Goal: Understand process/instructions

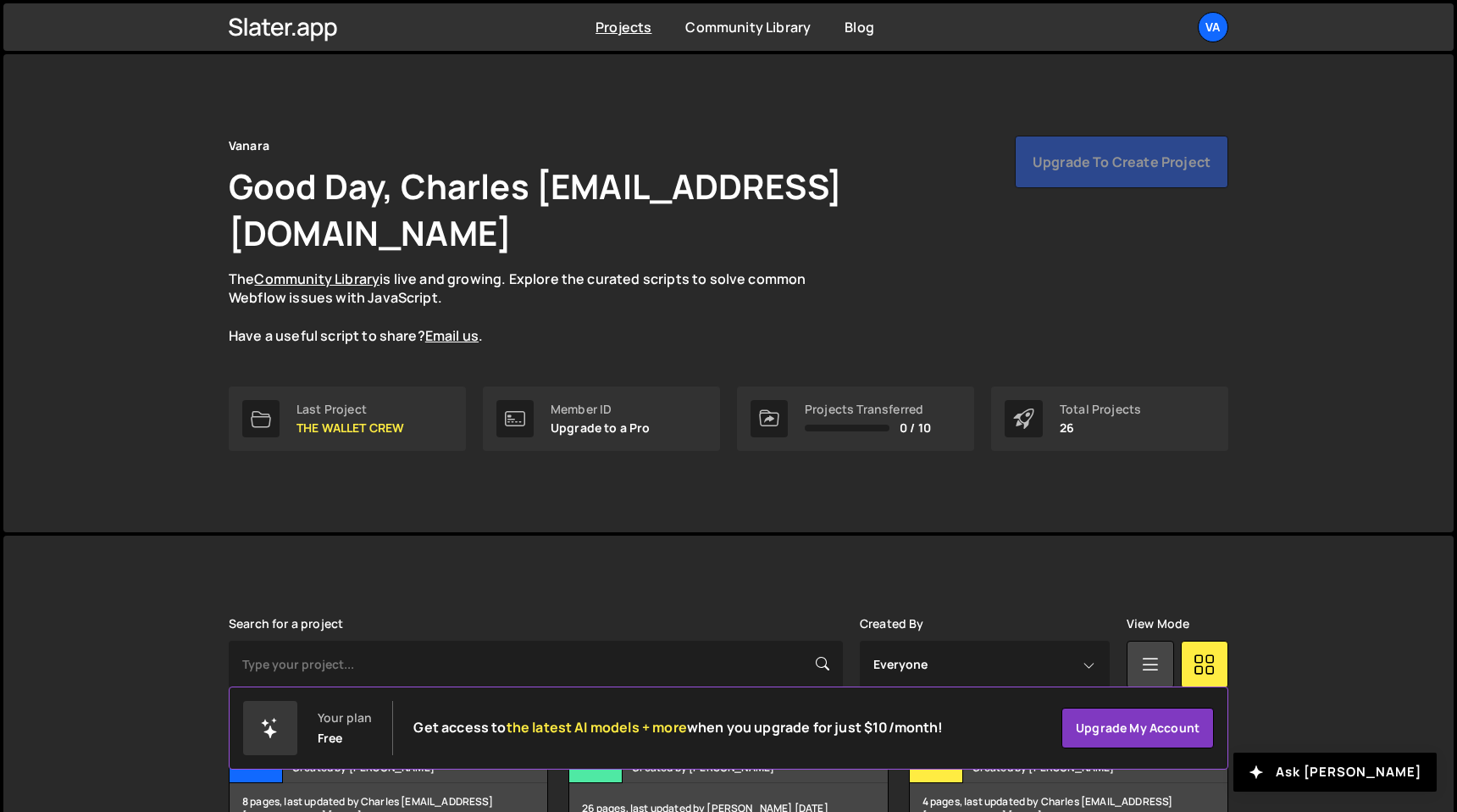
scroll to position [331, 0]
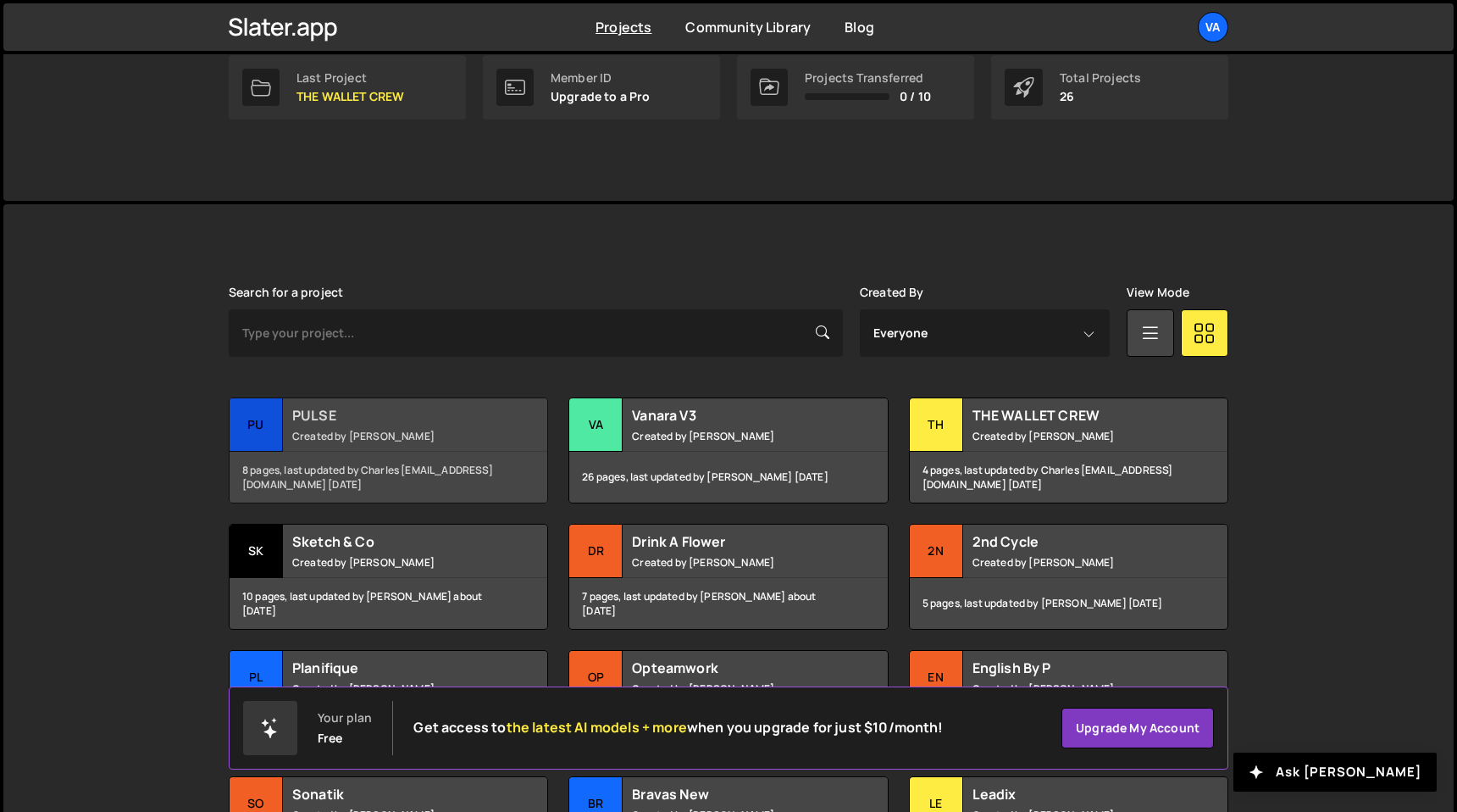
click at [435, 399] on div "PULSE Created by Terence Moulin" at bounding box center [388, 424] width 317 height 53
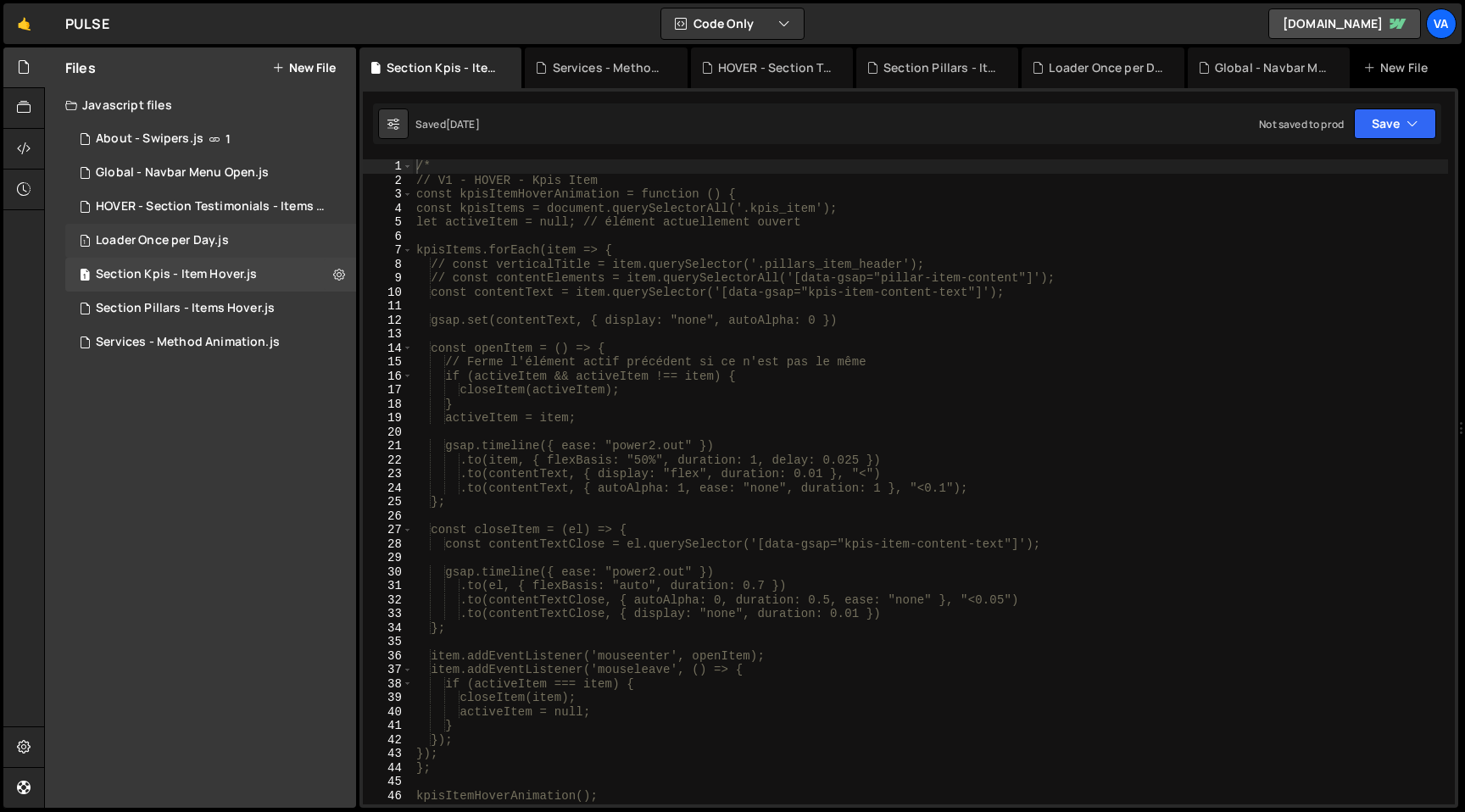
click at [186, 244] on div "Loader Once per Day.js" at bounding box center [162, 240] width 133 height 16
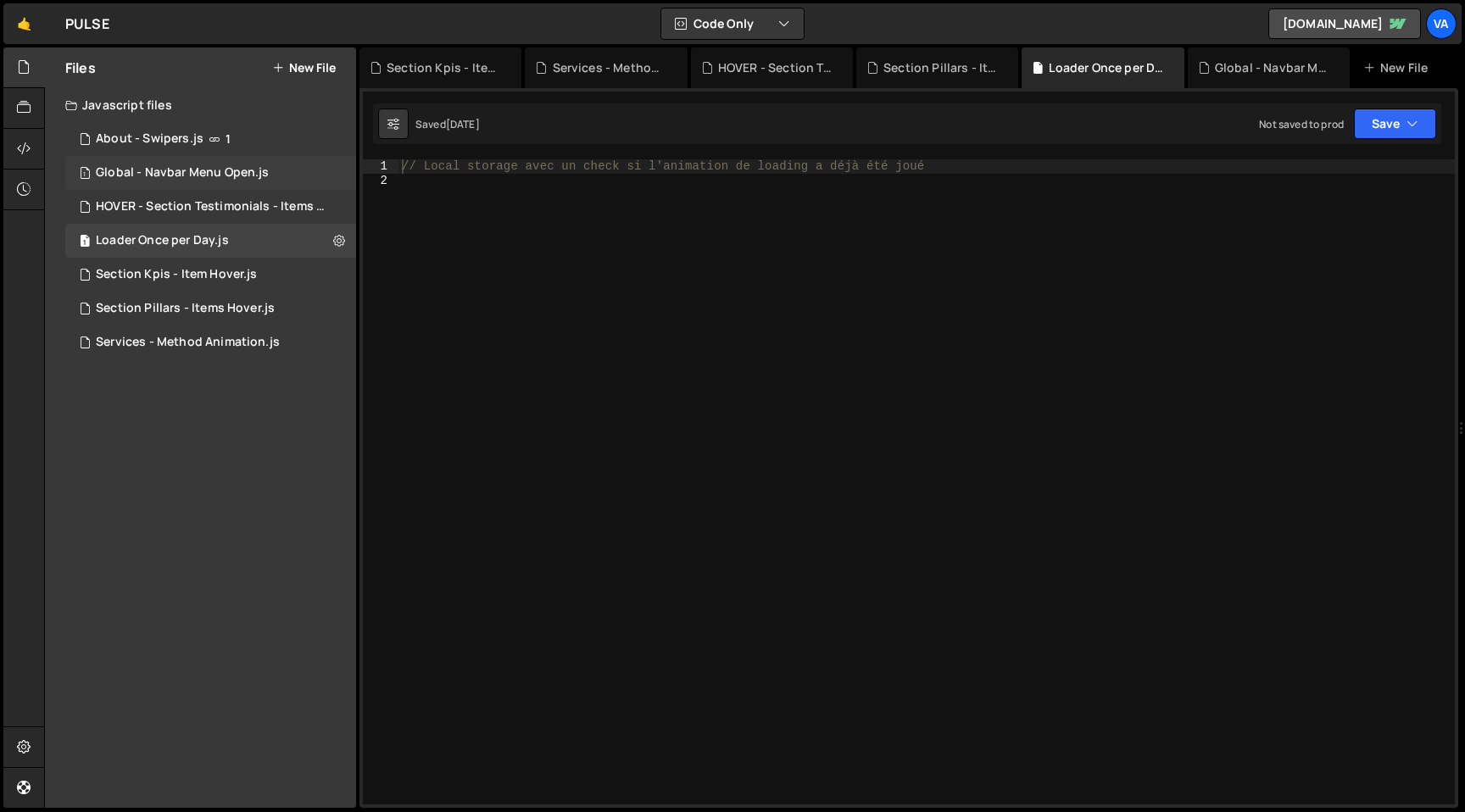
click at [171, 173] on div "Global - Navbar Menu Open.js" at bounding box center [182, 173] width 173 height 16
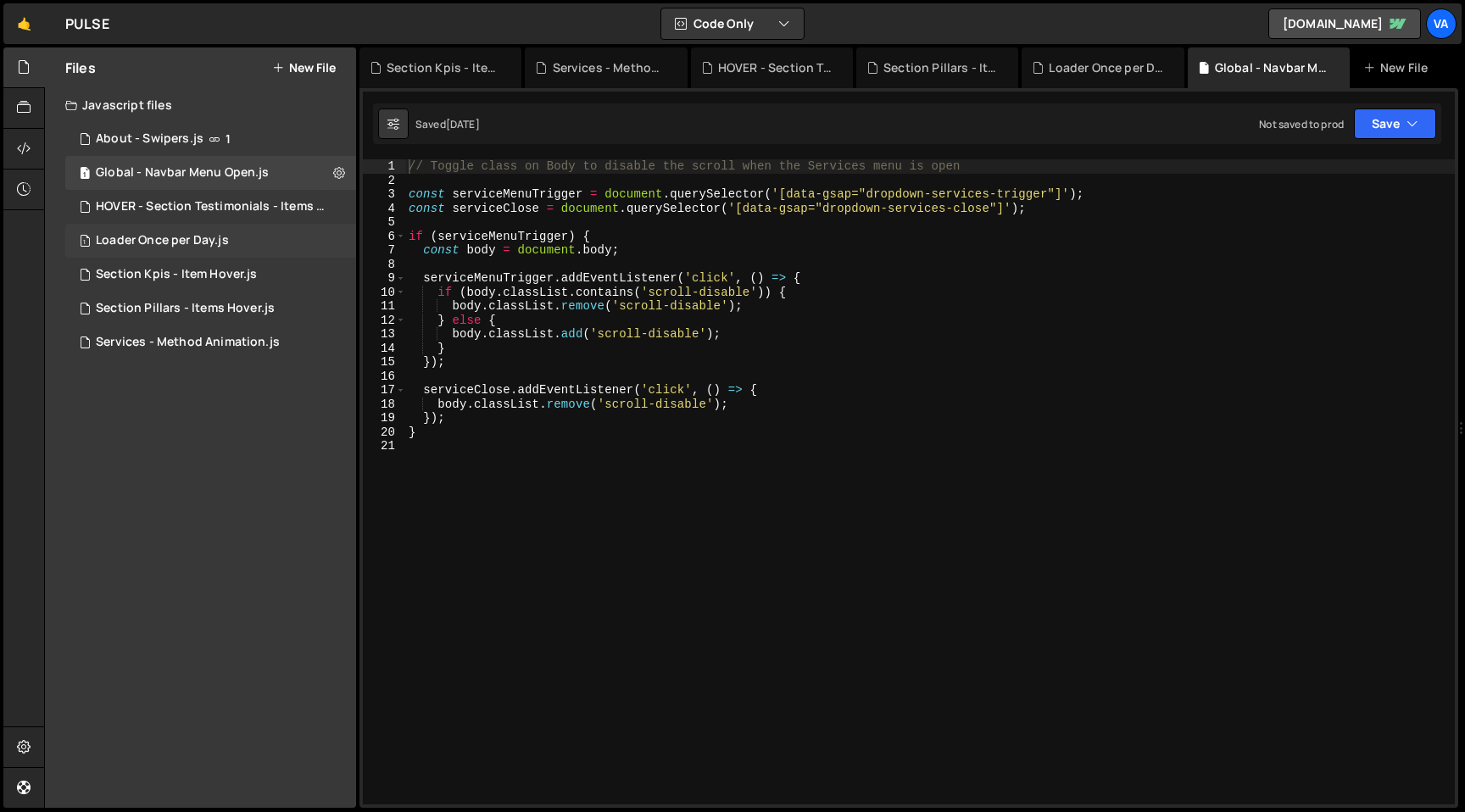
click at [228, 233] on div "1 Loader Once per Day.js 0" at bounding box center [210, 240] width 291 height 34
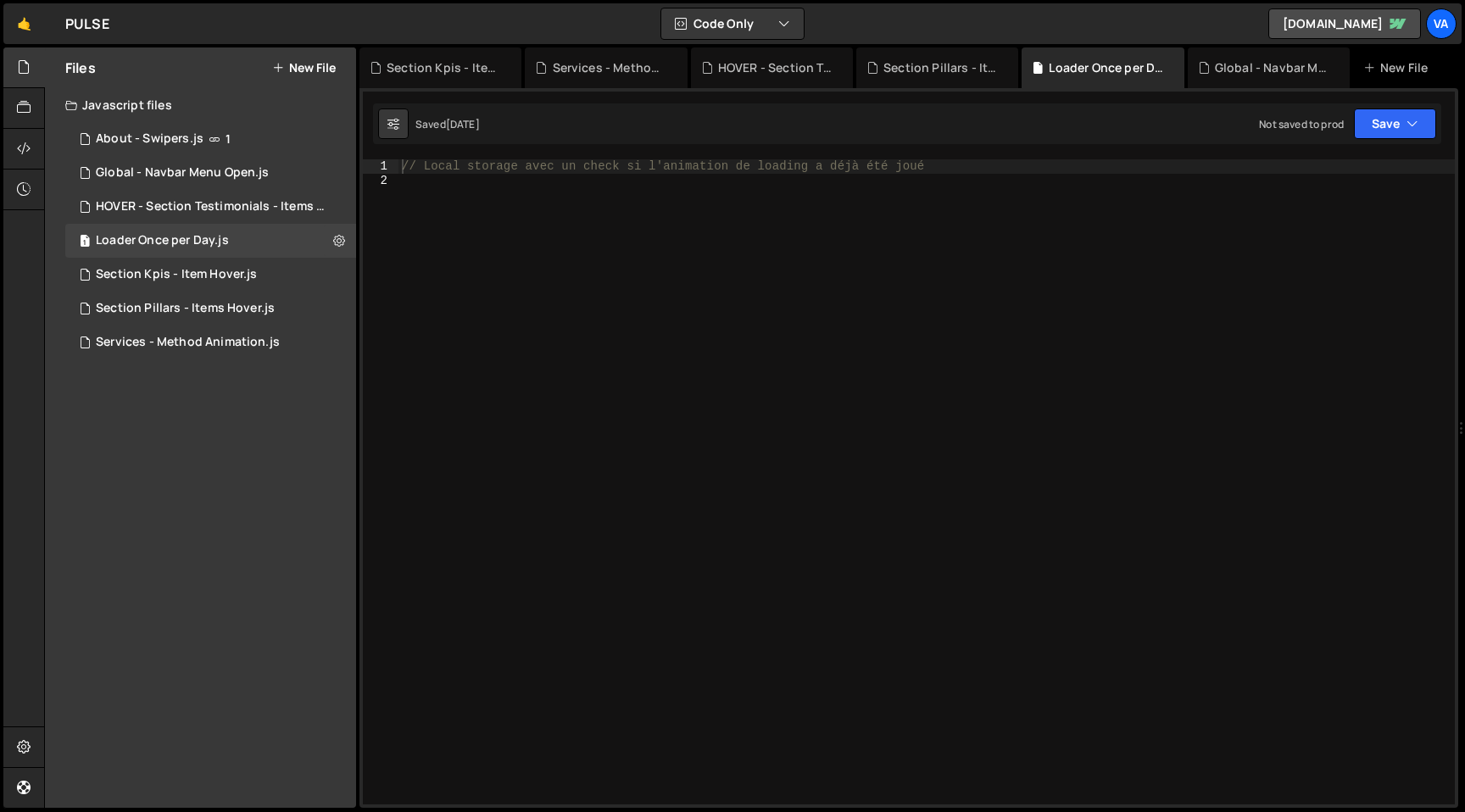
click at [445, 233] on div "// Local storage avec un check si l'animation de loading a déjà été joué" at bounding box center [927, 496] width 1056 height 673
paste textarea "</script>"
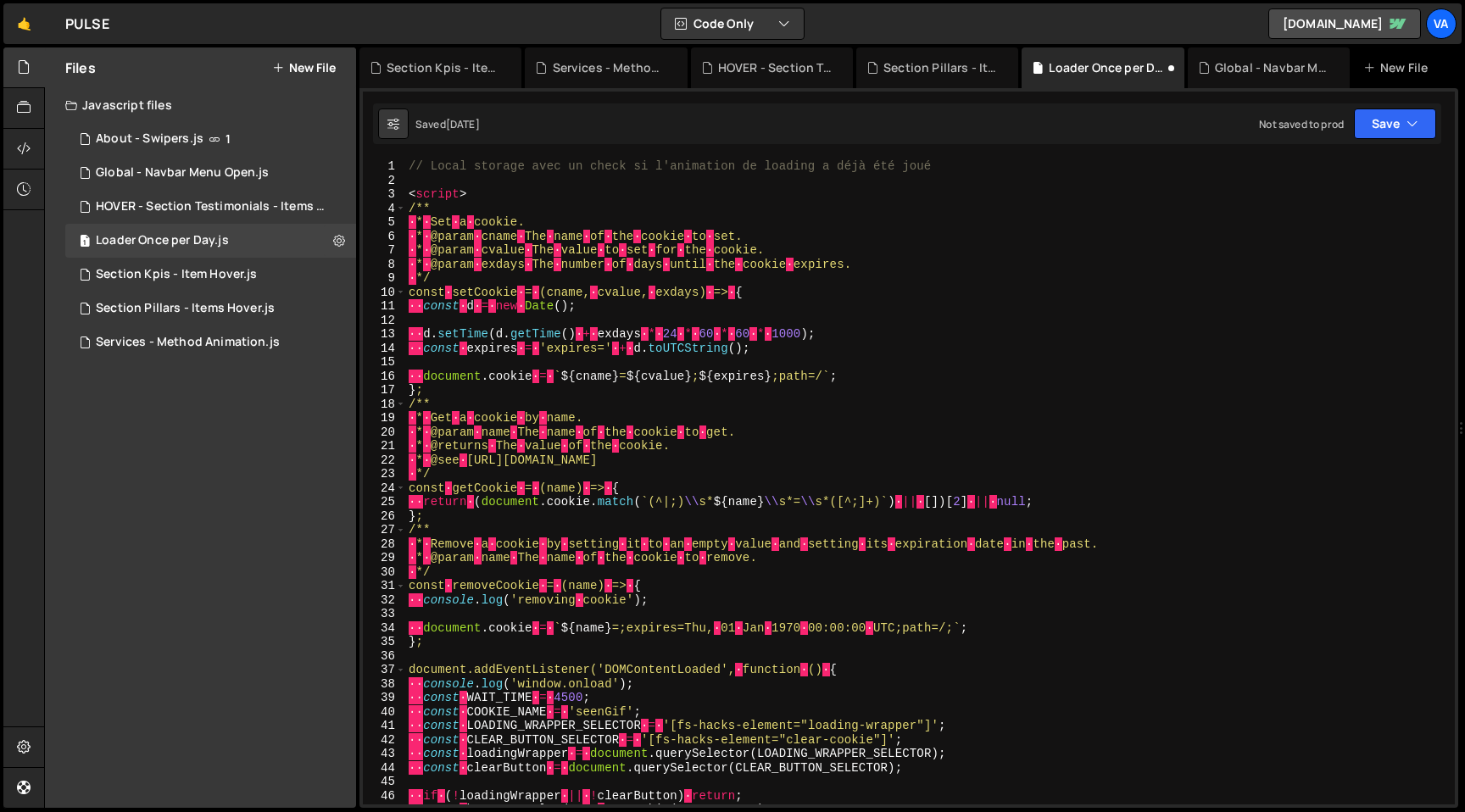
click at [493, 212] on div "// Local storage avec un check si l'animation de loading a déjà été joué < scri…" at bounding box center [926, 496] width 1042 height 673
drag, startPoint x: 487, startPoint y: 196, endPoint x: 403, endPoint y: 196, distance: 84.0
click at [403, 196] on div "/** 1 2 3 4 5 6 7 8 9 10 11 12 13 14 15 16 17 18 19 20 21 22 23 24 25 26 27 28 …" at bounding box center [908, 482] width 1092 height 645
type textarea "<script>"
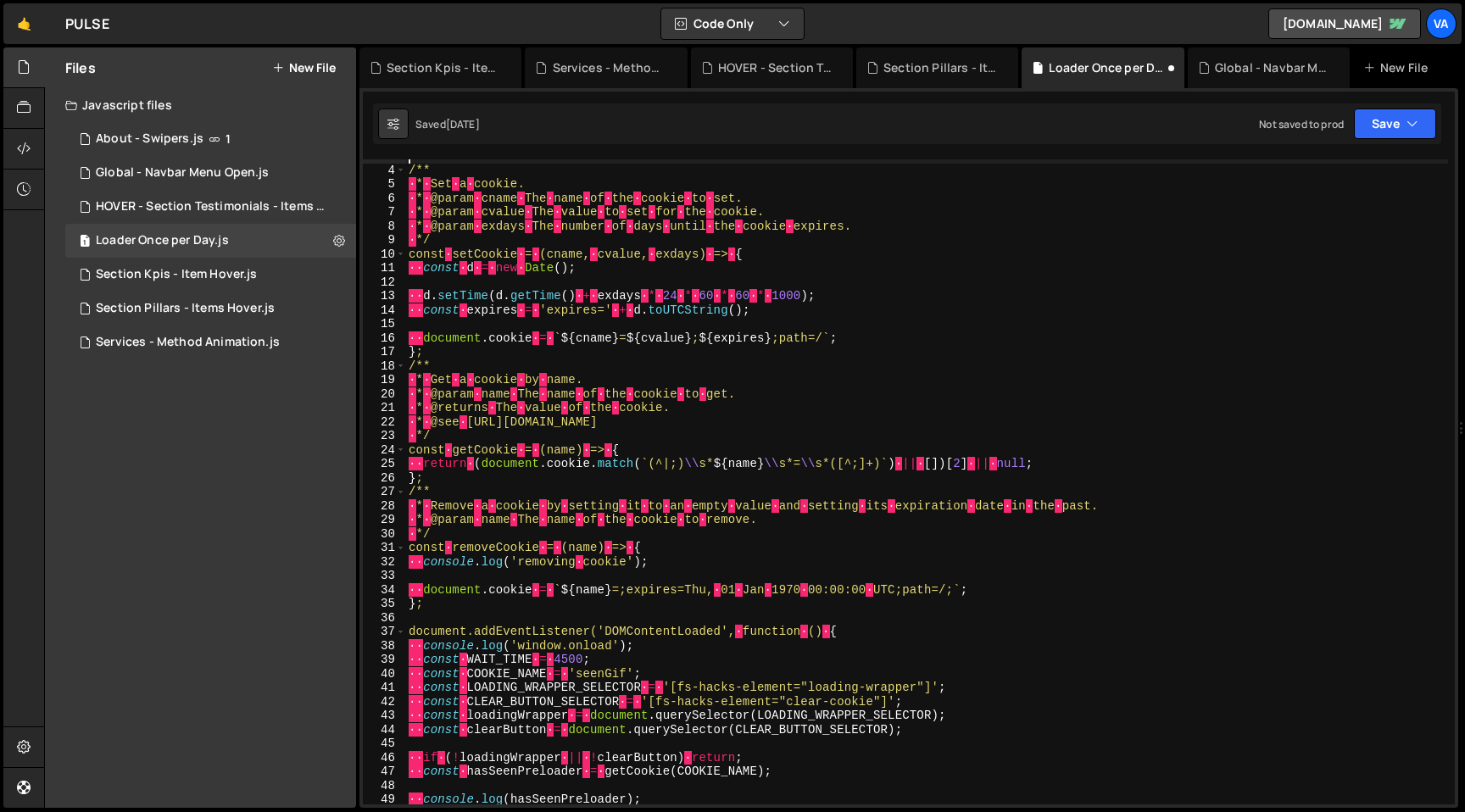
scroll to position [565, 0]
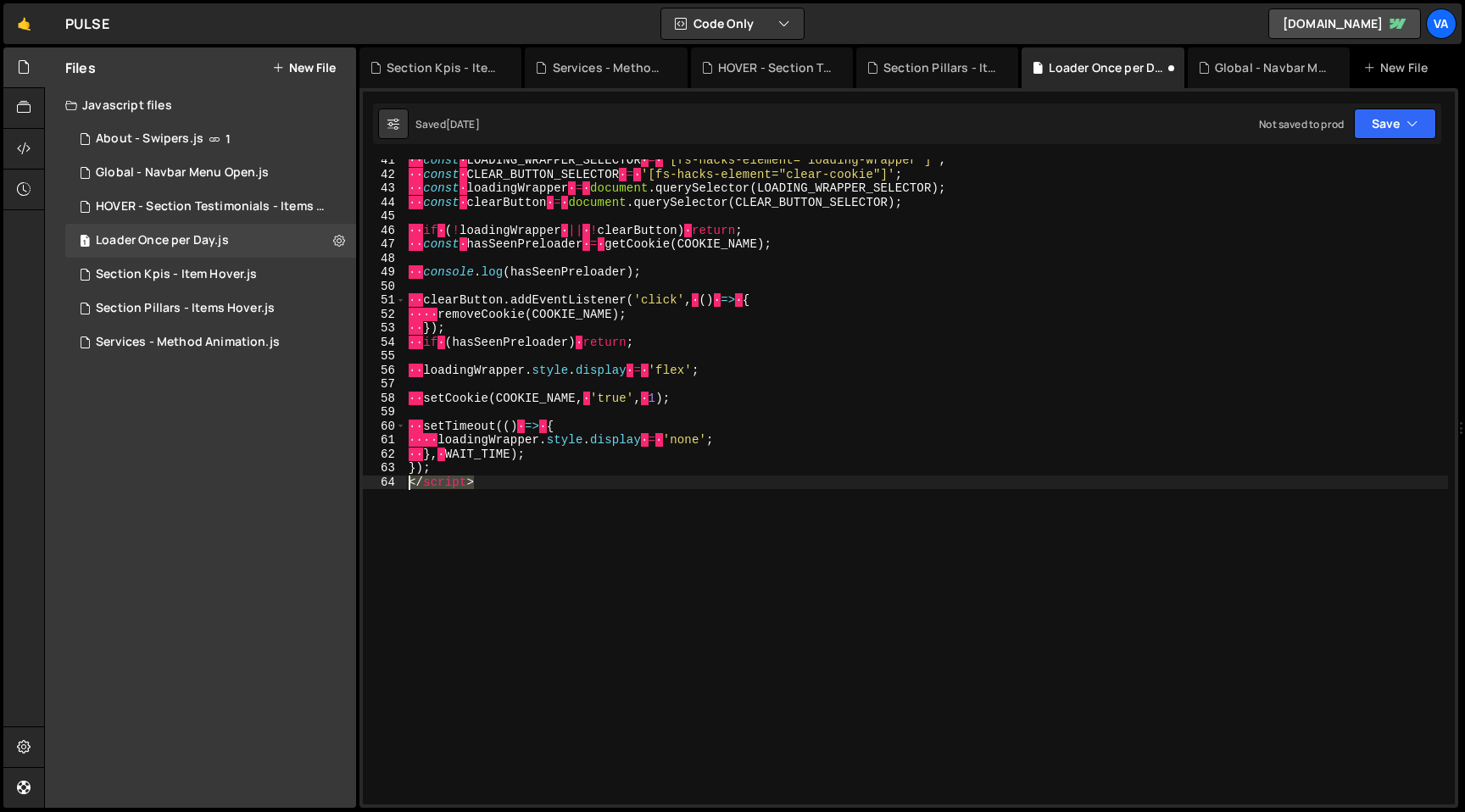
drag, startPoint x: 406, startPoint y: 483, endPoint x: 373, endPoint y: 482, distance: 33.0
click at [373, 482] on div "41 42 43 44 45 46 47 48 49 50 51 52 53 54 55 56 57 58 59 60 61 62 63 64 ·· cons…" at bounding box center [908, 482] width 1092 height 645
type textarea "</script>"
click at [618, 521] on div "·· const · LOADING_WRAPPER_SELECTOR · = · '[fs-hacks-element="loading-wrapper"]…" at bounding box center [926, 489] width 1042 height 673
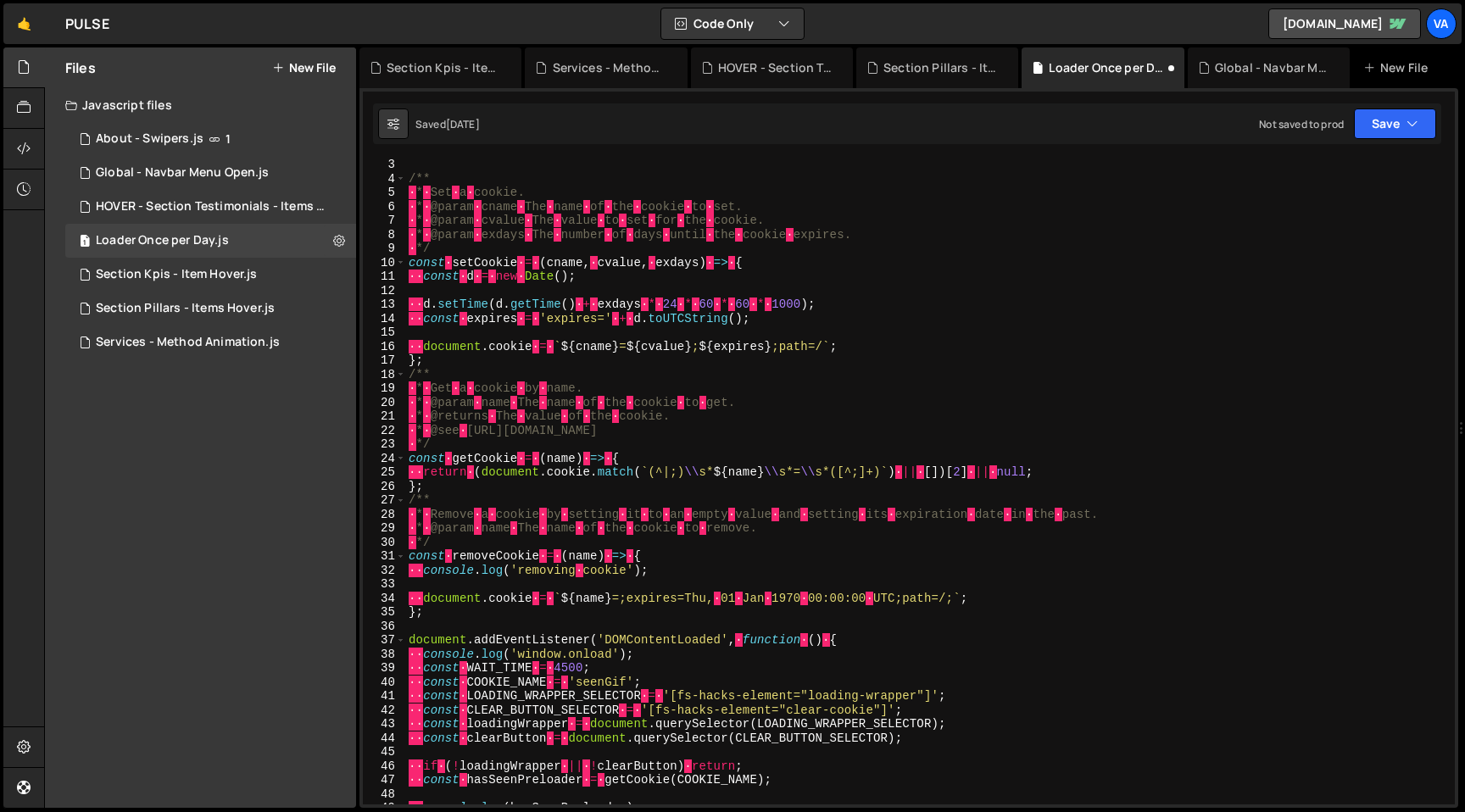
scroll to position [0, 0]
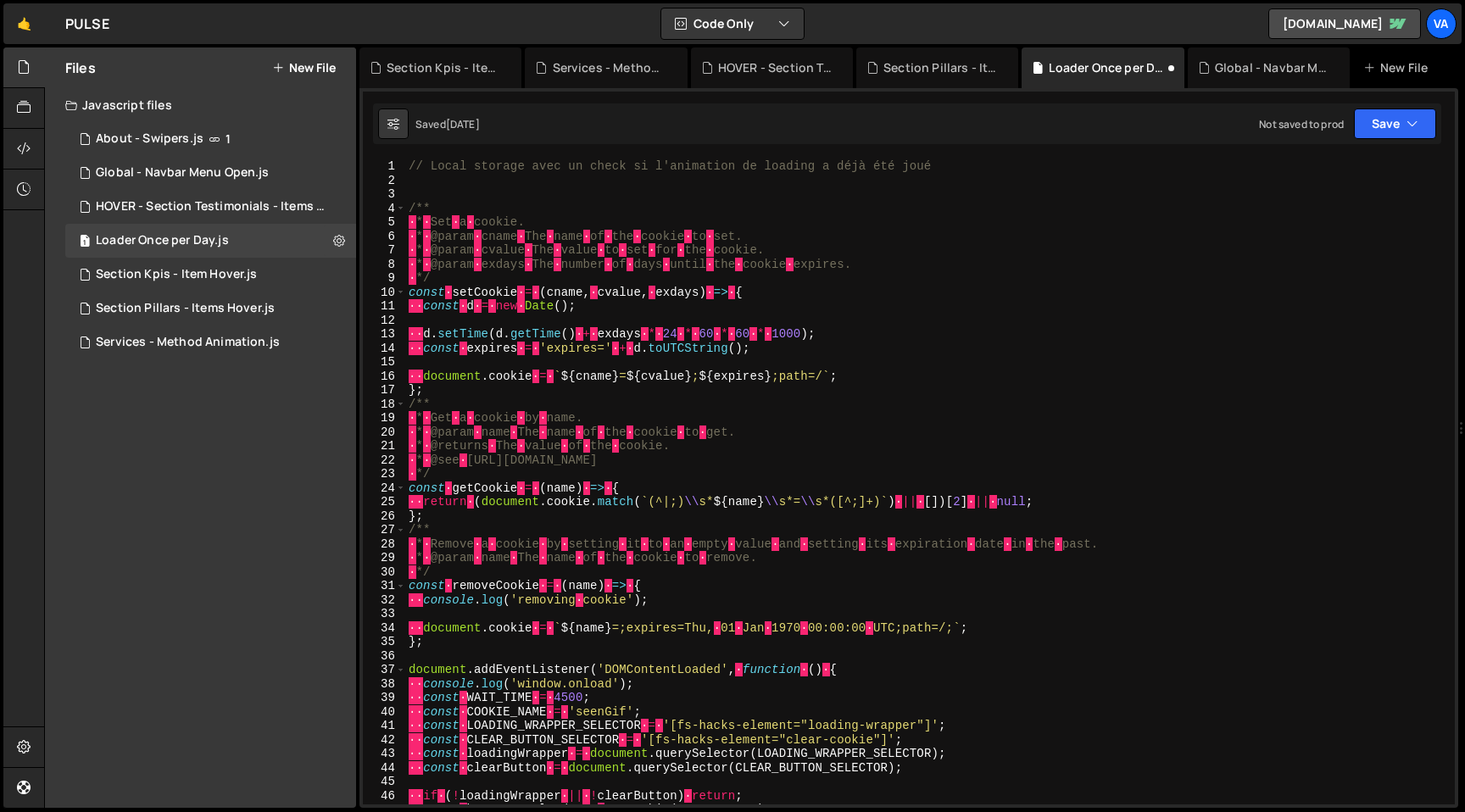
click at [865, 346] on div "// Local storage avec un check si l'animation de loading a déjà été joué /** · …" at bounding box center [926, 496] width 1042 height 673
click at [559, 285] on div "// Local storage avec un check si l'animation de loading a déjà été joué /** · …" at bounding box center [926, 496] width 1042 height 673
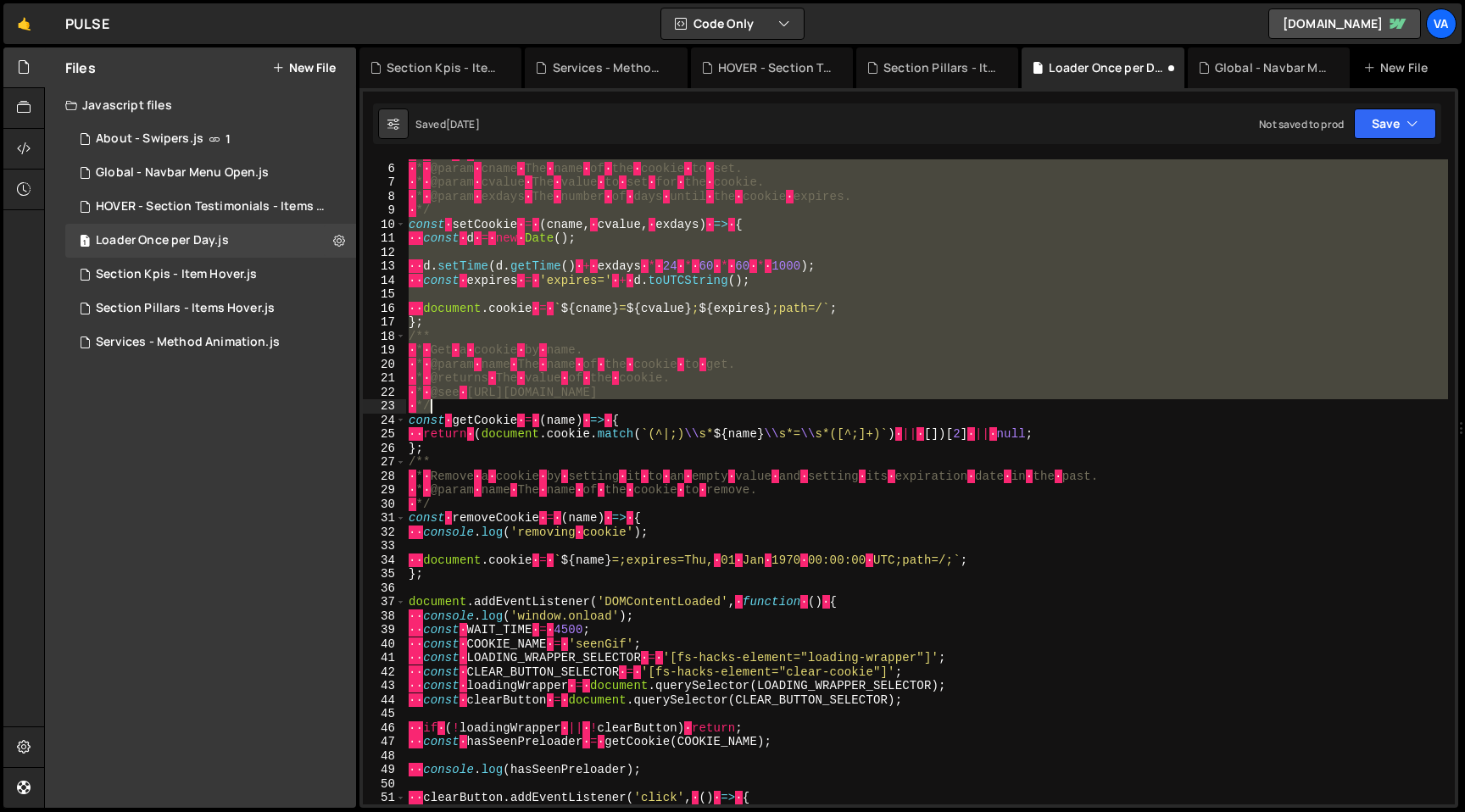
scroll to position [565, 0]
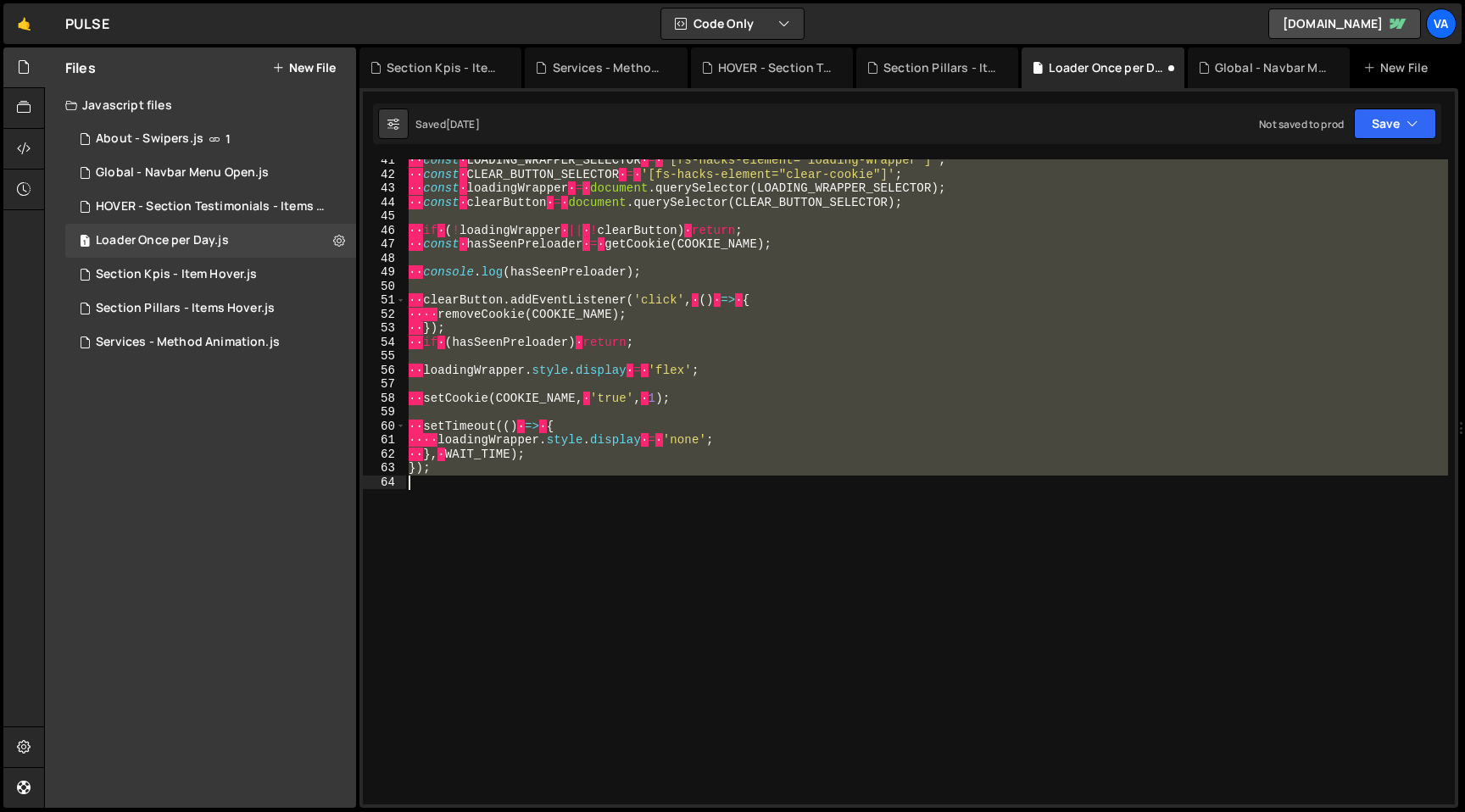
drag, startPoint x: 409, startPoint y: 189, endPoint x: 678, endPoint y: 574, distance: 469.7
click at [678, 574] on div "·· const · LOADING_WRAPPER_SELECTOR · = · '[fs-hacks-element="loading-wrapper"]…" at bounding box center [926, 489] width 1042 height 673
paste textarea
type textarea "});"
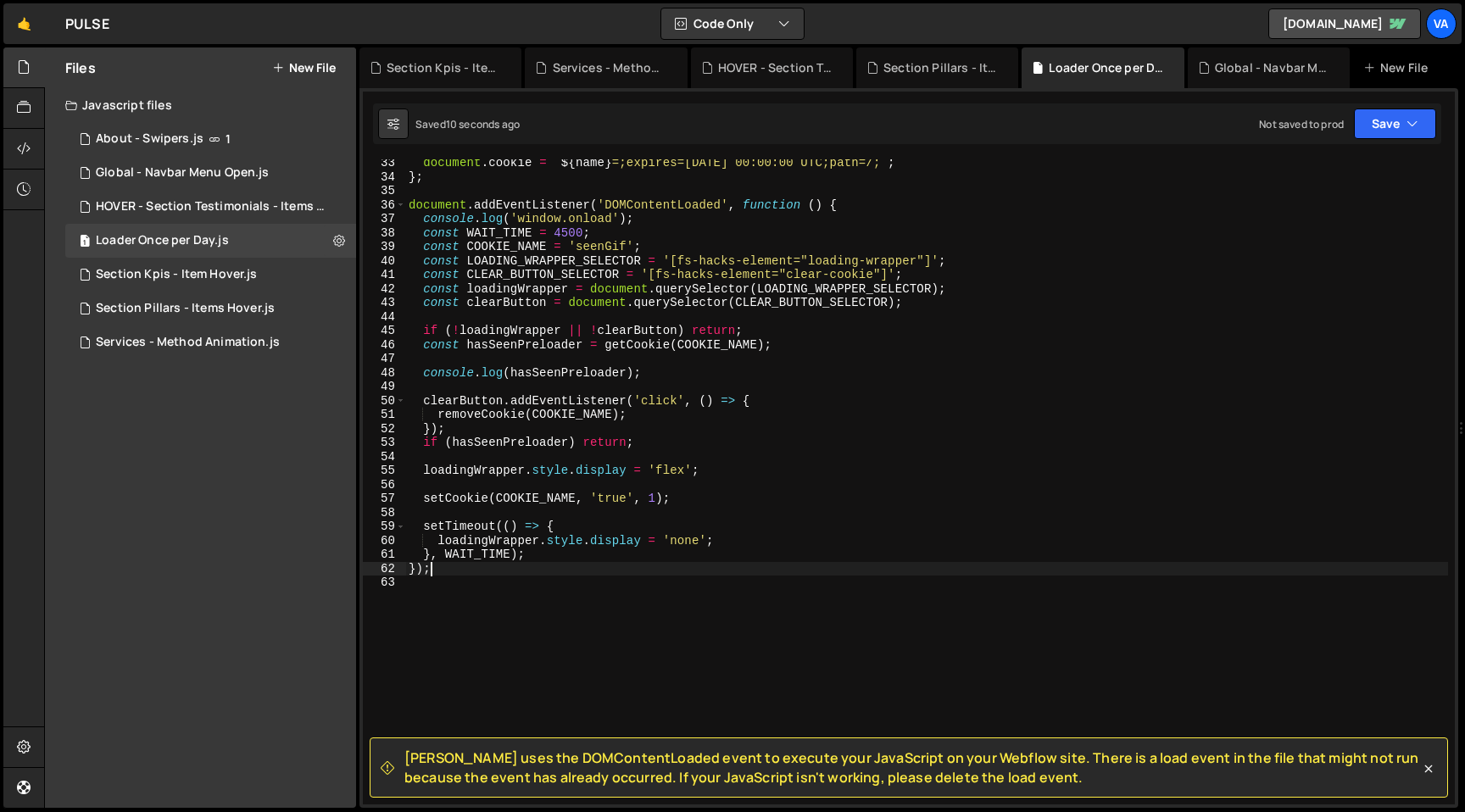
scroll to position [450, 0]
drag, startPoint x: 442, startPoint y: 570, endPoint x: 378, endPoint y: 568, distance: 64.0
click at [378, 568] on div "}); 33 34 35 36 37 38 39 40 41 42 43 44 45 46 47 48 49 50 51 52 53 54 55 56 57 …" at bounding box center [908, 482] width 1092 height 645
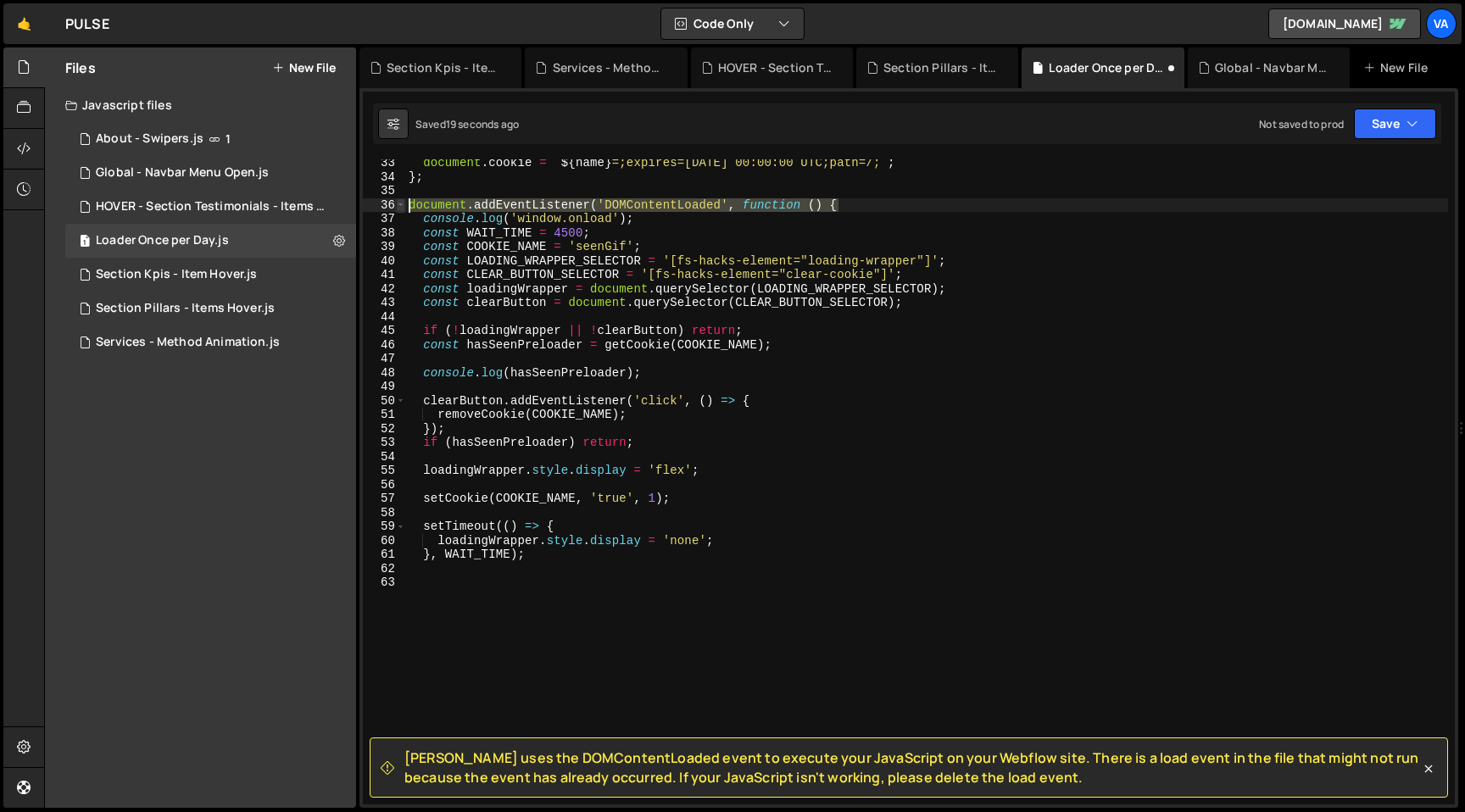
drag, startPoint x: 811, startPoint y: 203, endPoint x: 399, endPoint y: 203, distance: 412.0
click at [399, 203] on div "33 34 35 36 37 38 39 40 41 42 43 44 45 46 47 48 49 50 51 52 53 54 55 56 57 58 5…" at bounding box center [908, 482] width 1092 height 645
type textarea "document.addEventListener('DOMContentLoaded', function () {"
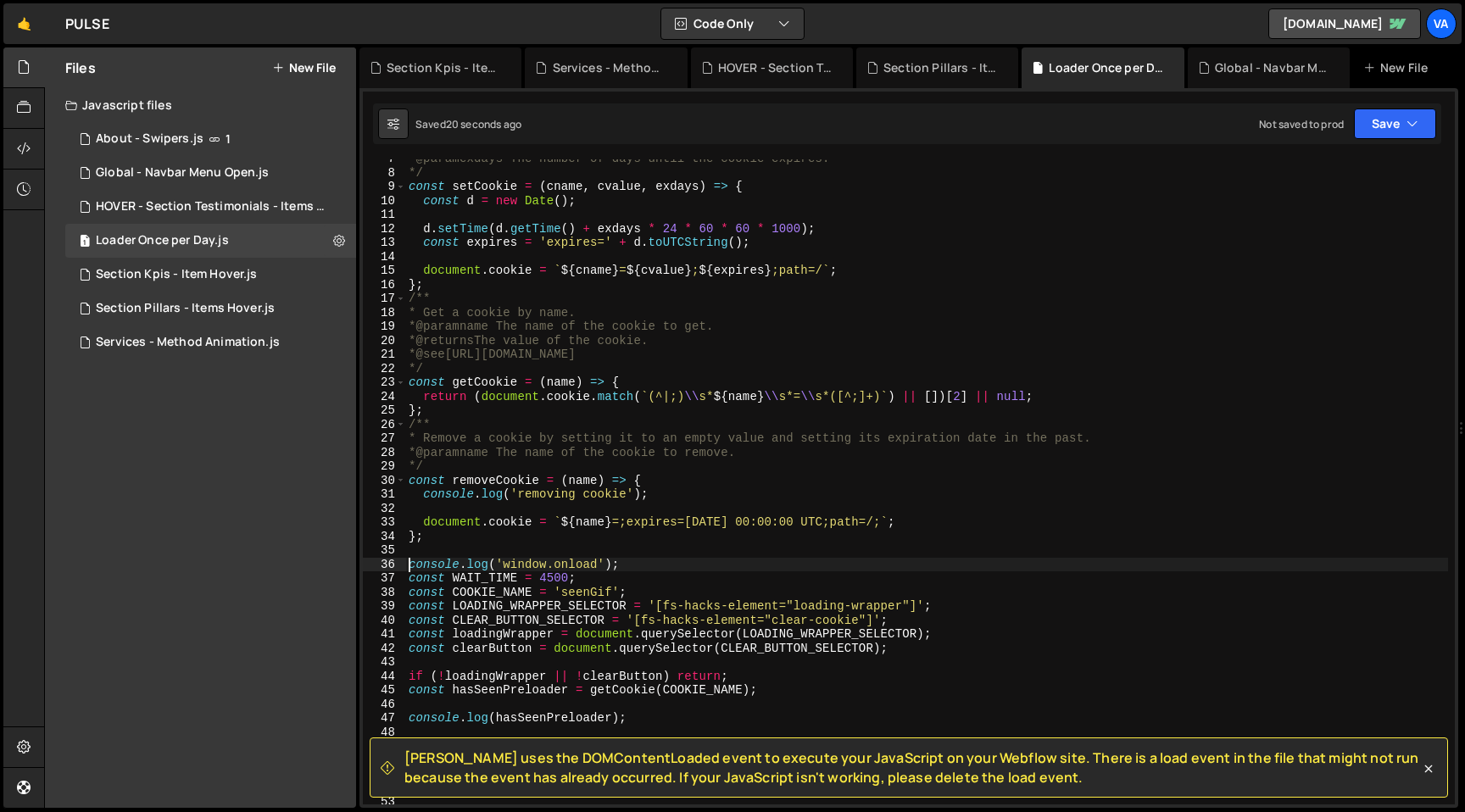
scroll to position [241, 0]
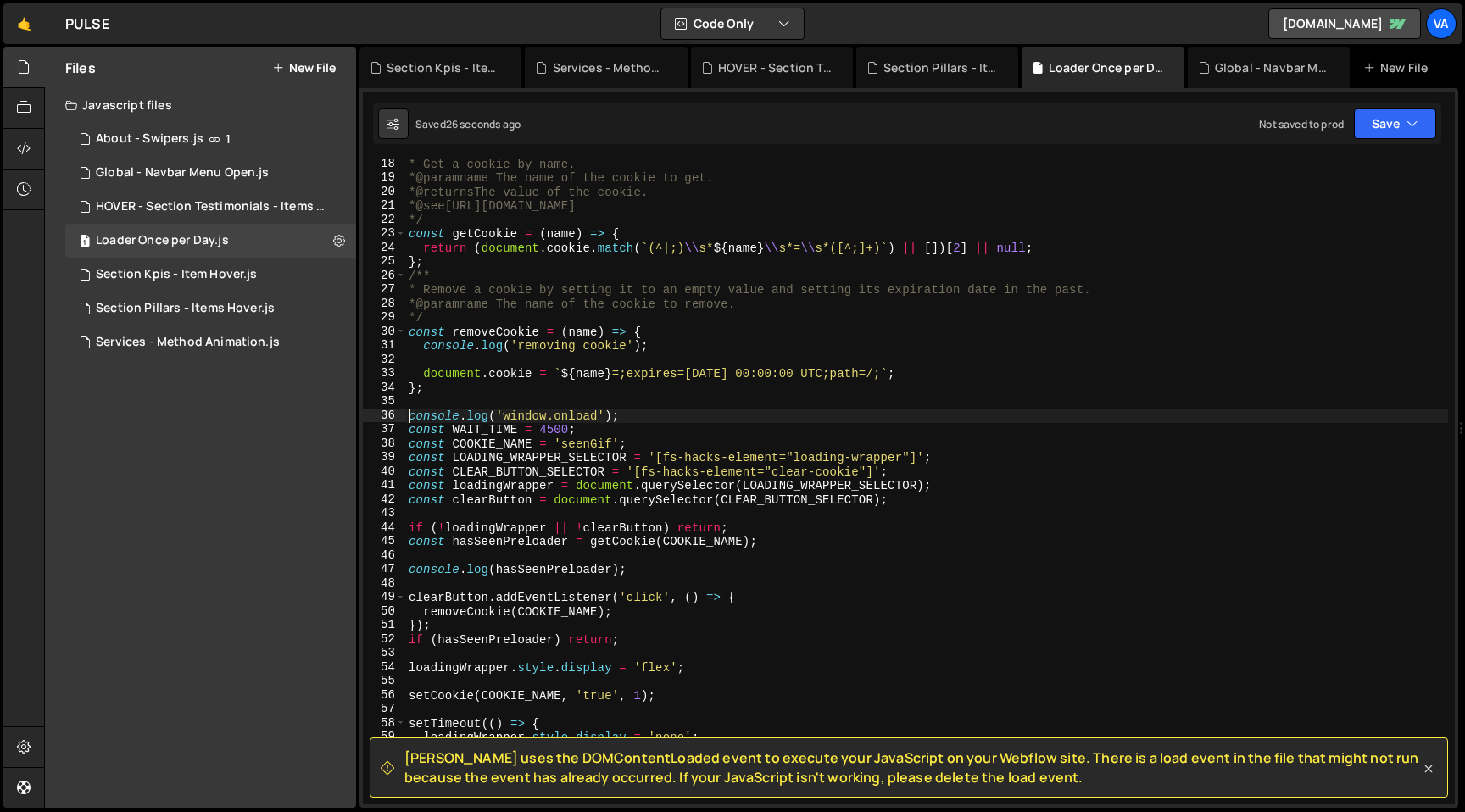
click at [1428, 767] on icon at bounding box center [1428, 769] width 17 height 17
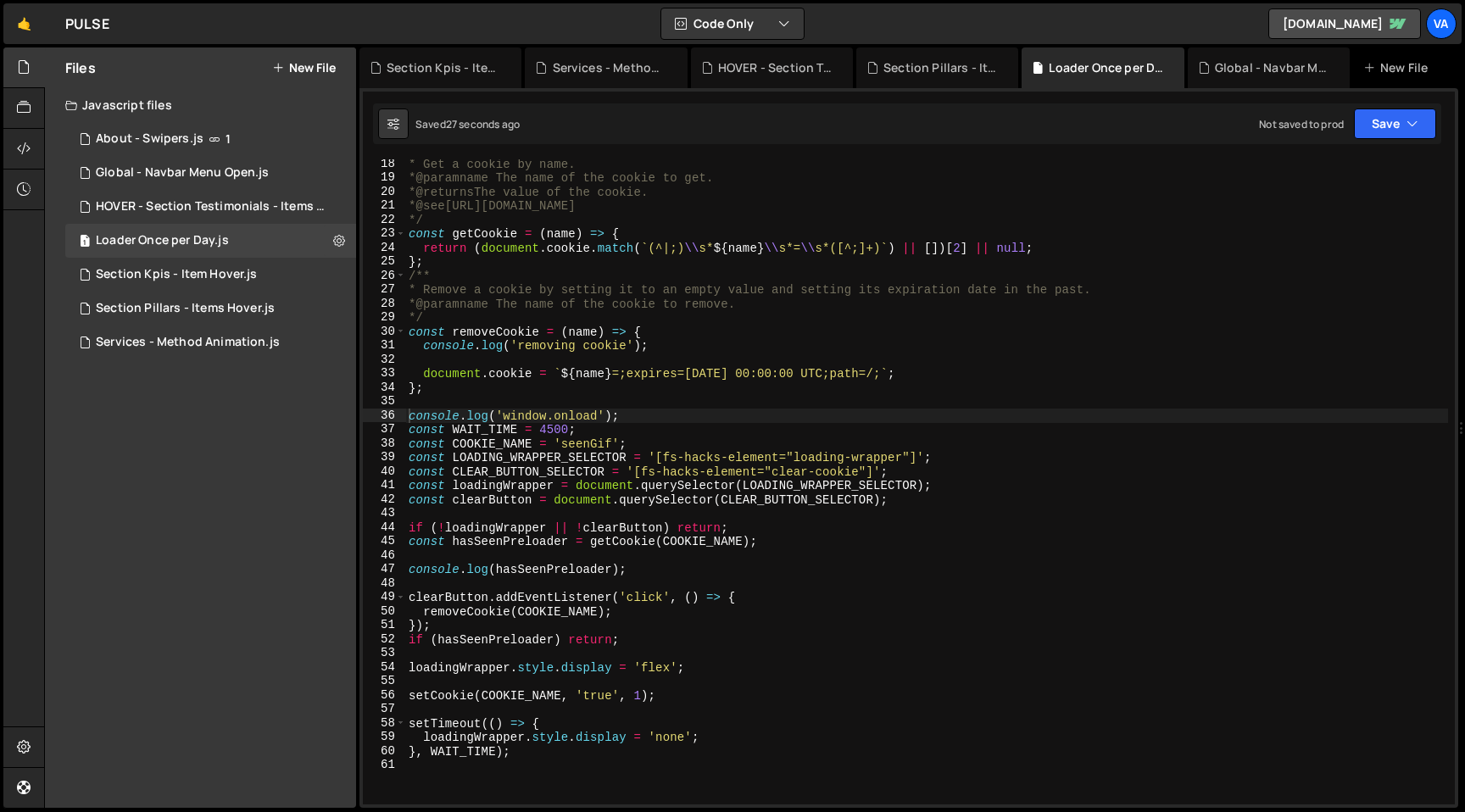
scroll to position [254, 0]
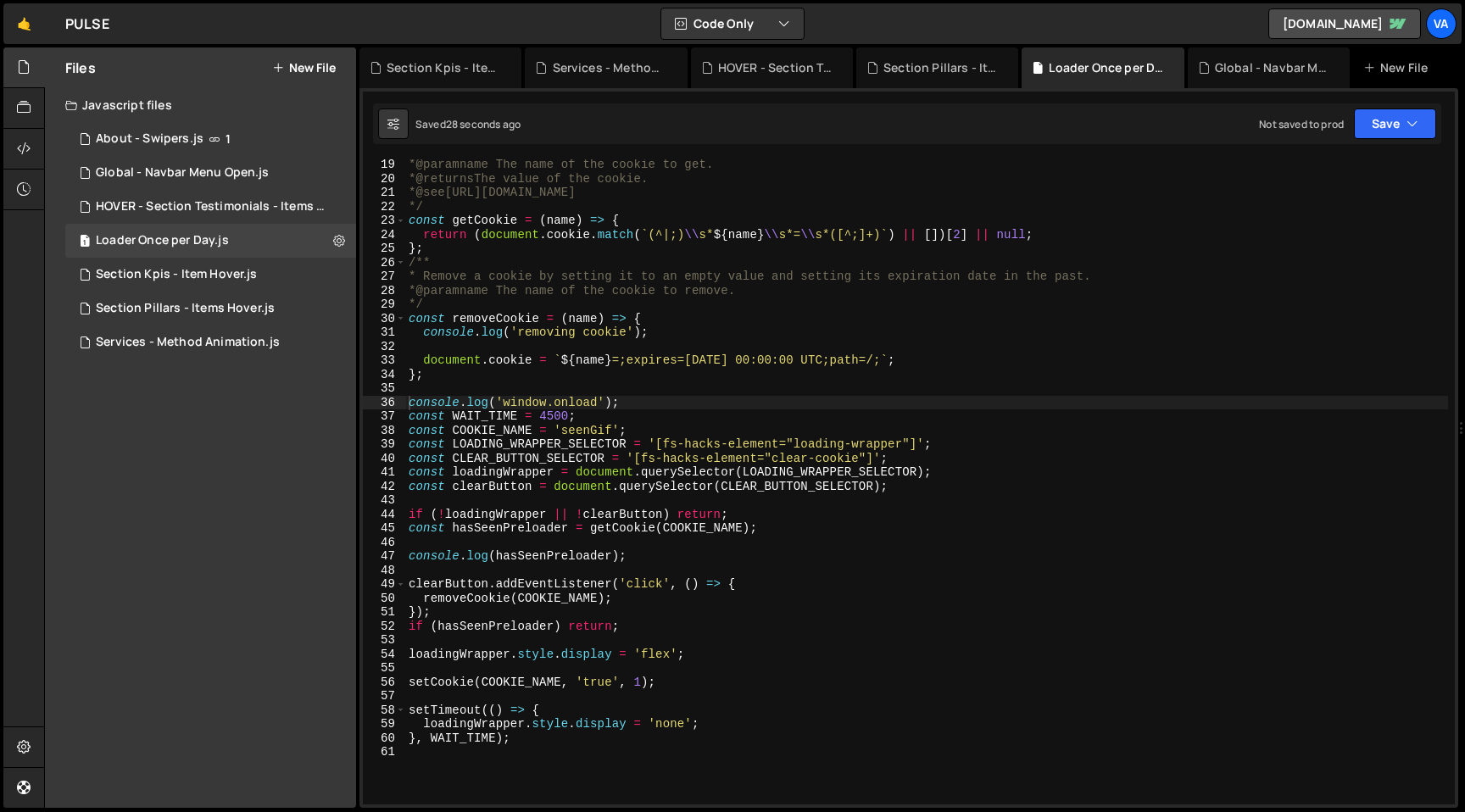
click at [933, 687] on div "* @param name The name of the cookie to get. * @returns The value of the cookie…" at bounding box center [926, 494] width 1042 height 673
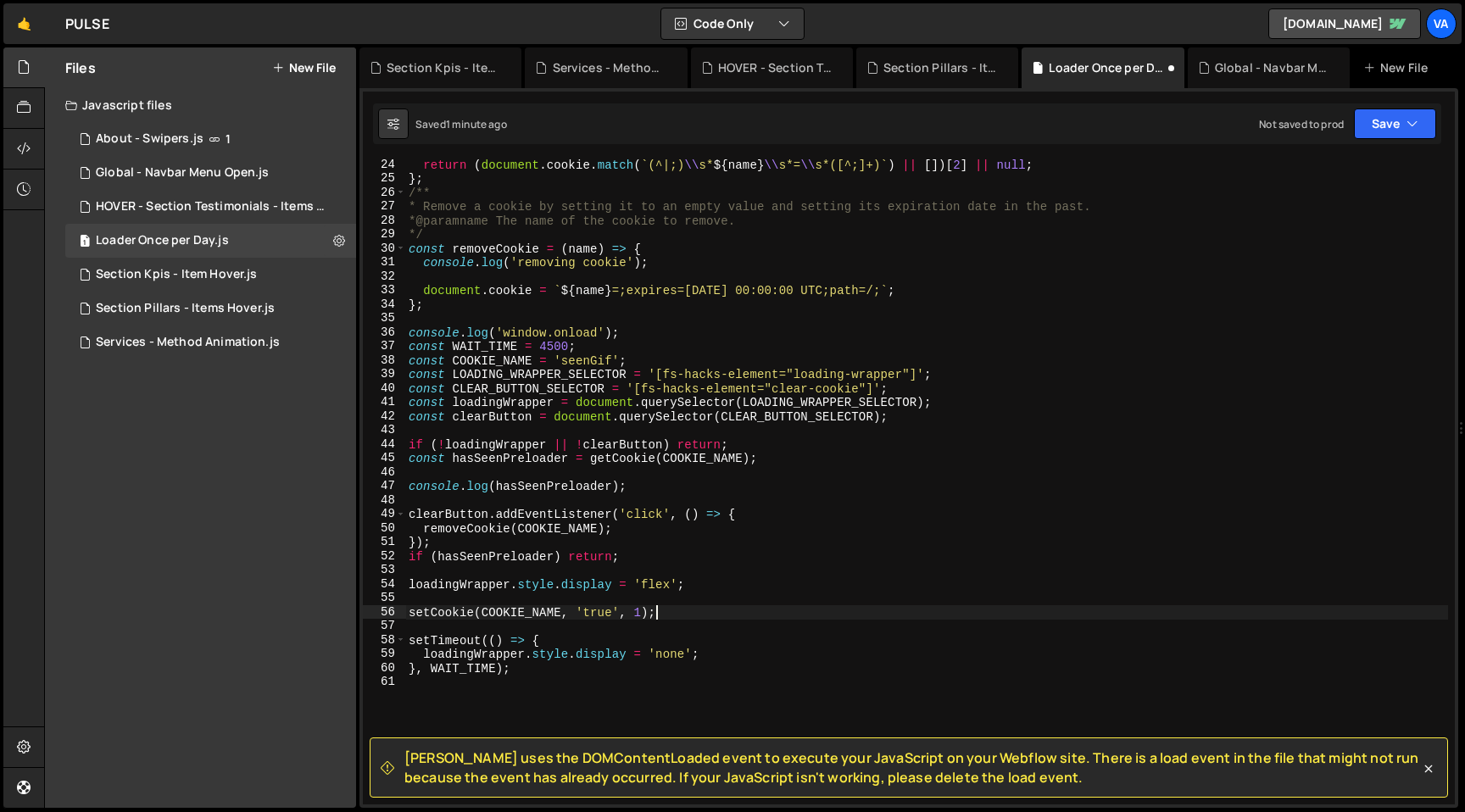
scroll to position [359, 0]
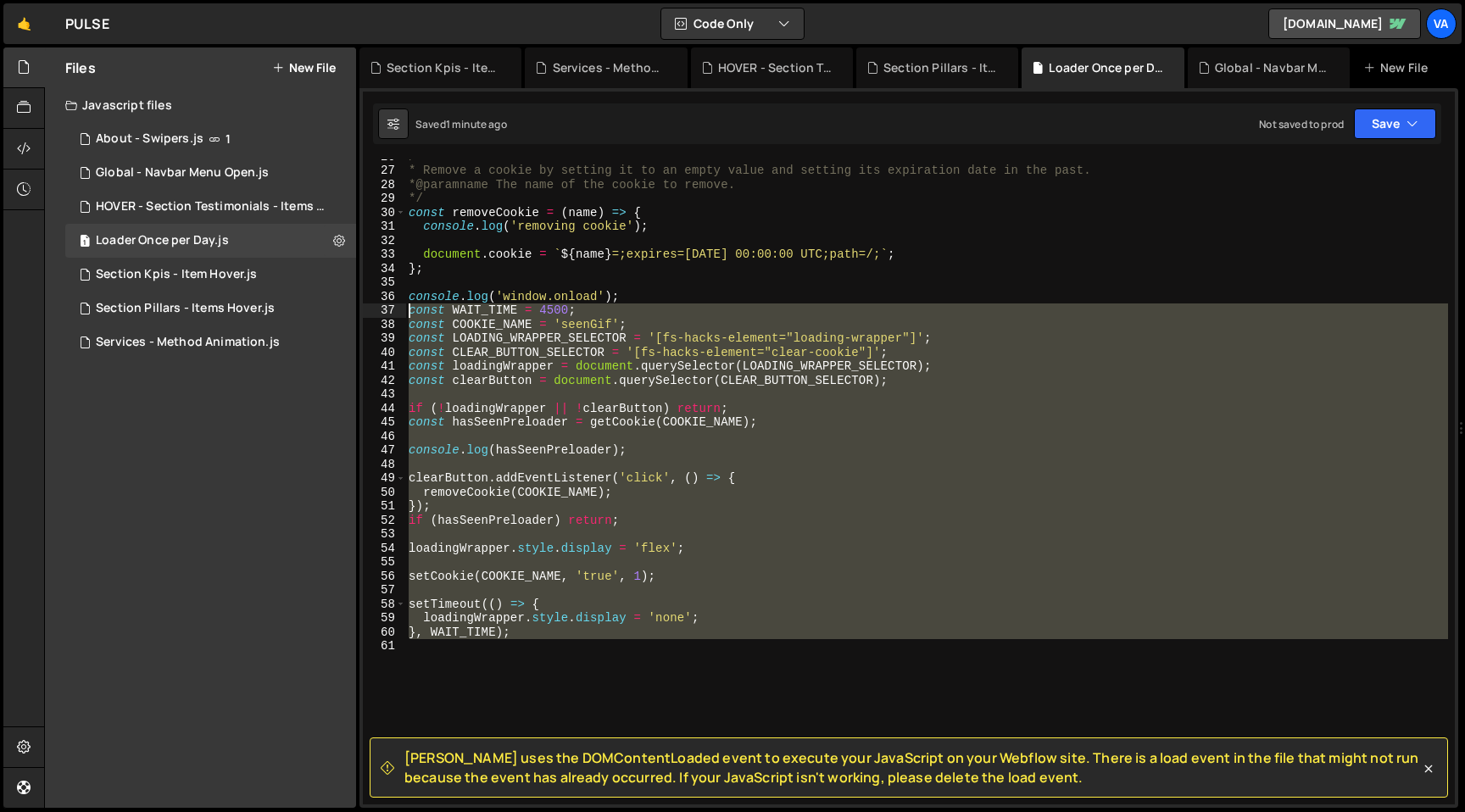
drag, startPoint x: 472, startPoint y: 671, endPoint x: 399, endPoint y: 299, distance: 379.1
click at [399, 300] on div "setCookie(COOKIE_NAME, 'true', 1); 26 27 28 29 30 31 32 33 34 35 36 37 38 39 40…" at bounding box center [908, 482] width 1092 height 645
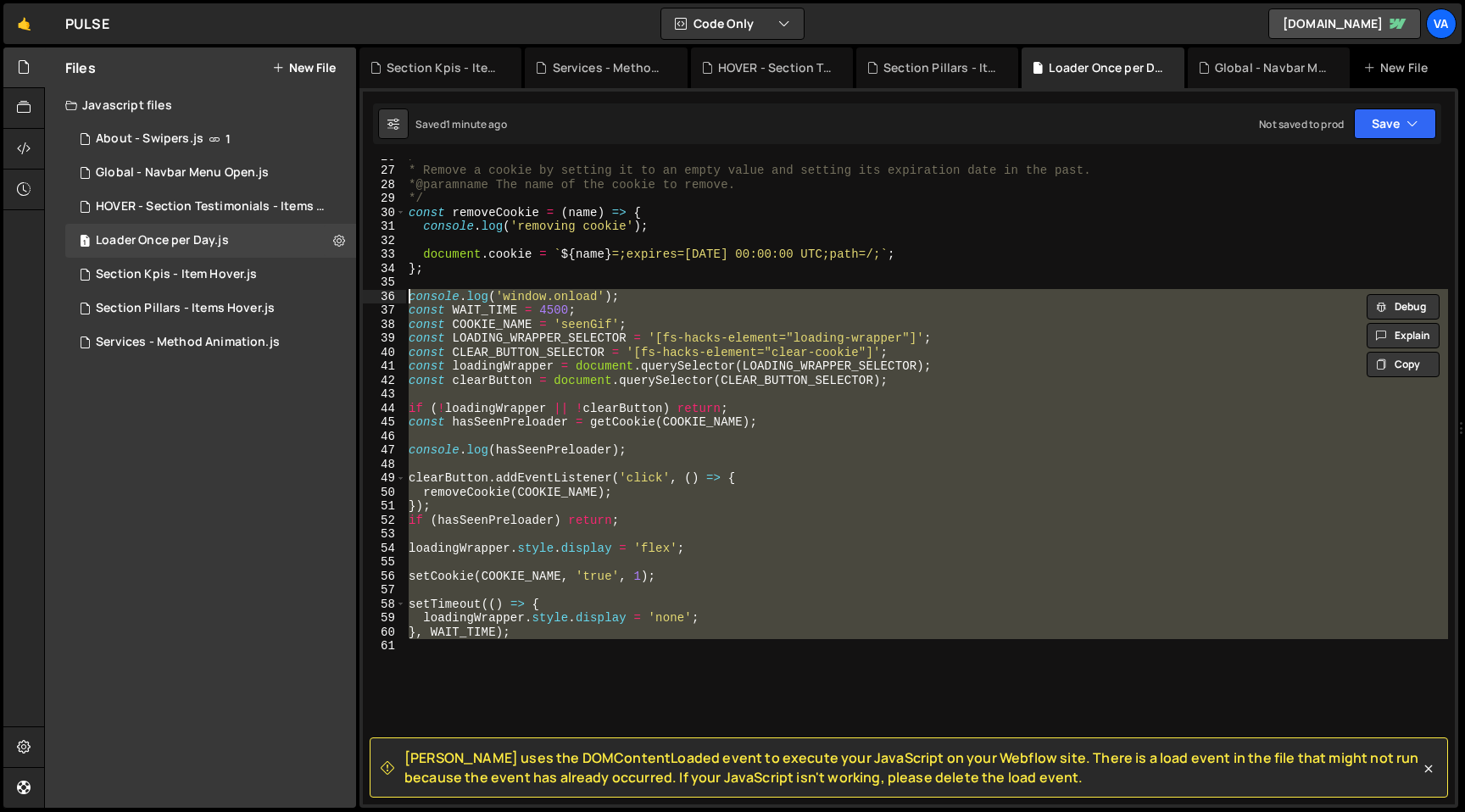
scroll to position [158, 0]
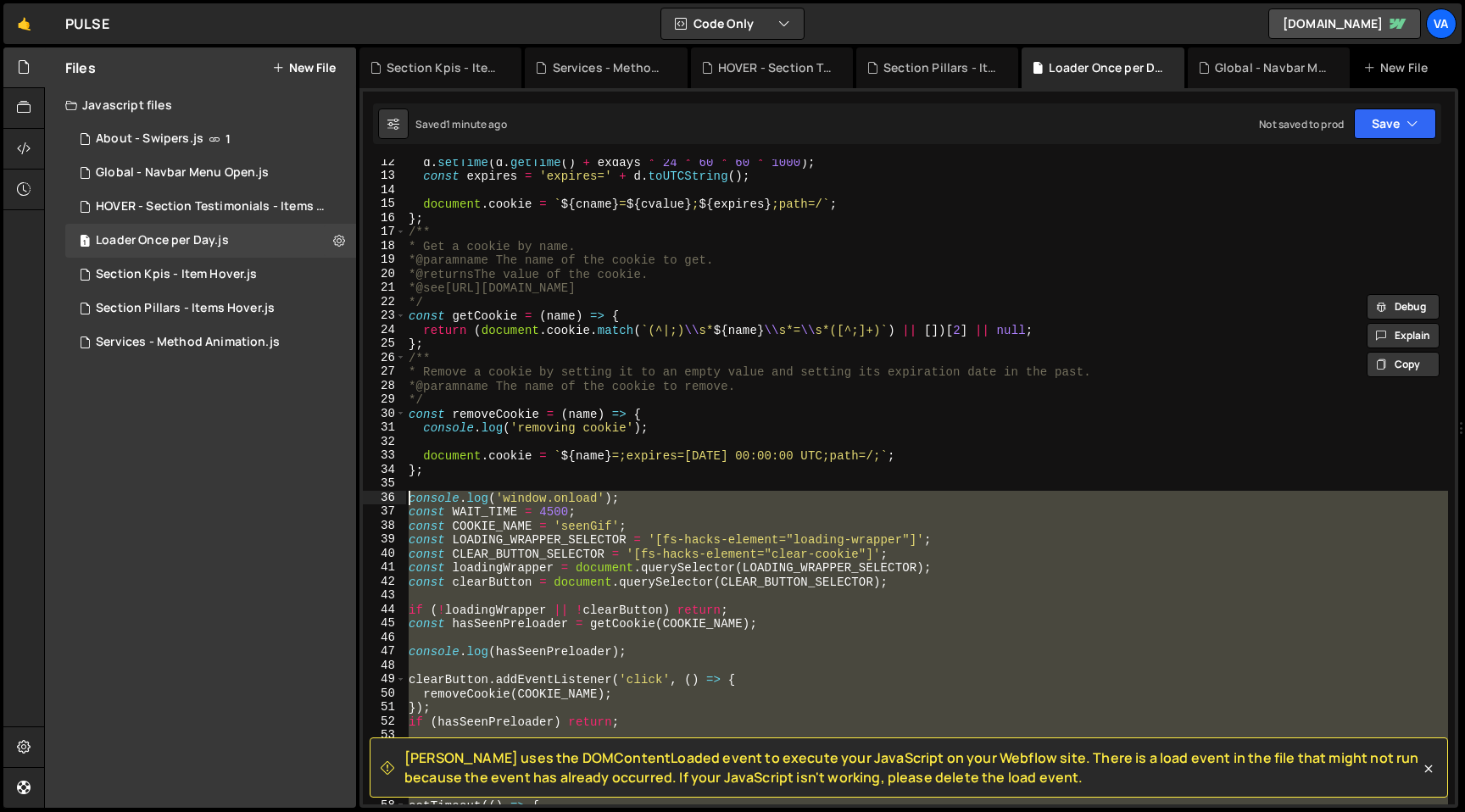
click at [399, 295] on div "22" at bounding box center [384, 303] width 43 height 15
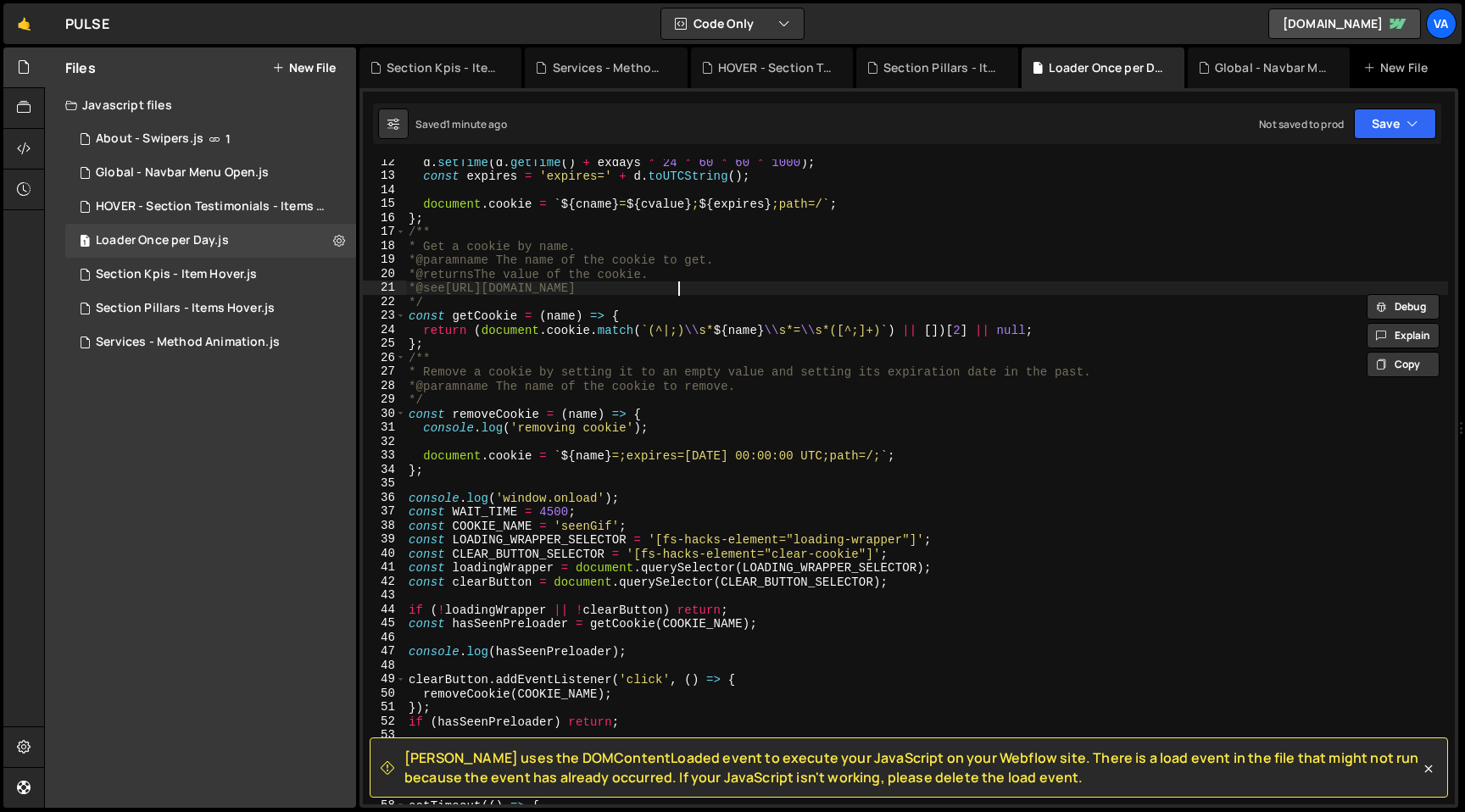
click at [678, 287] on div "d . setTime ( d . getTime ( ) + exdays * 24 * 60 * 60 * 1000 ) ; const expires …" at bounding box center [926, 491] width 1042 height 673
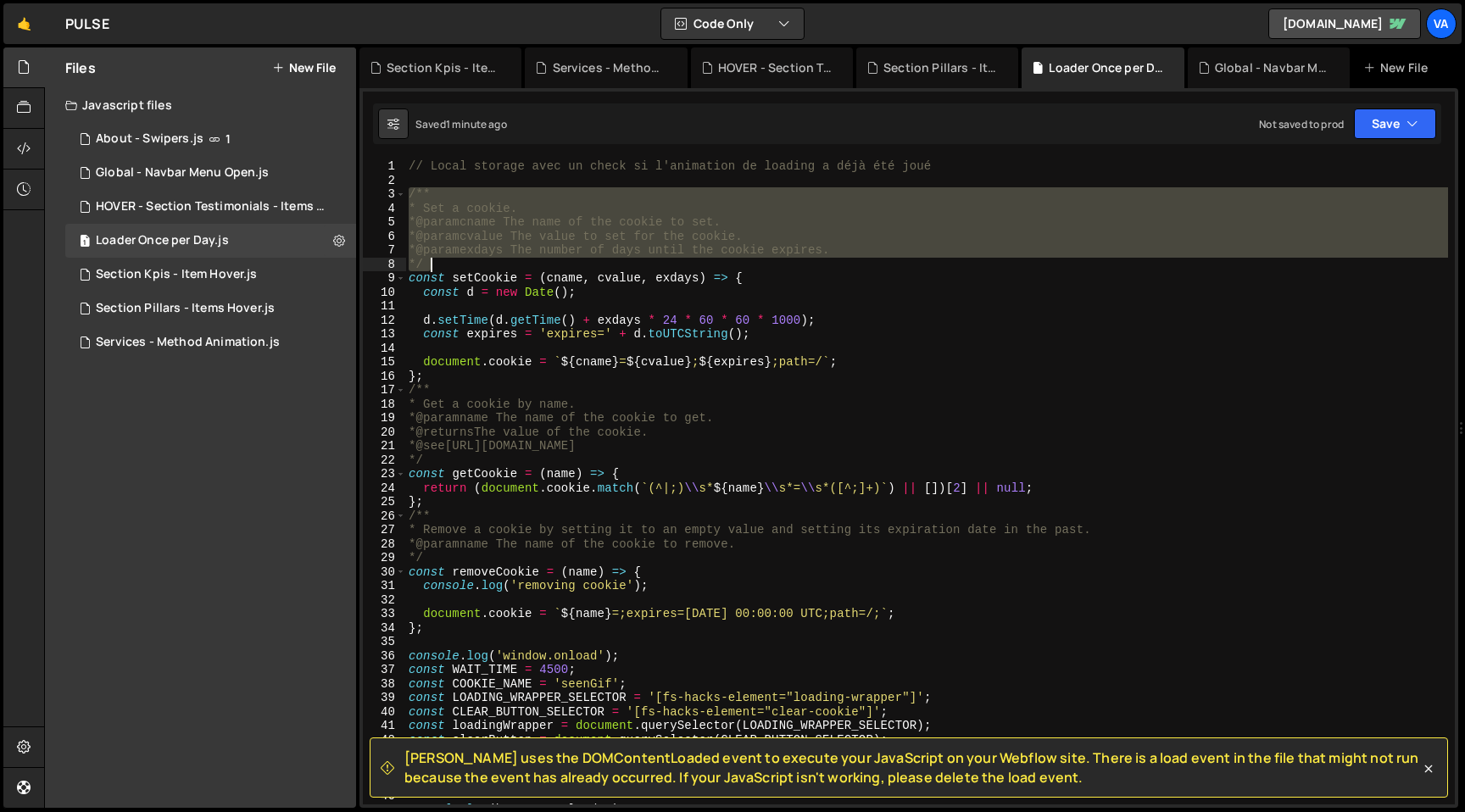
drag, startPoint x: 409, startPoint y: 194, endPoint x: 624, endPoint y: 263, distance: 225.8
click at [624, 263] on div "// Local storage avec un check si l'animation de loading a déjà été joué /** * …" at bounding box center [926, 496] width 1042 height 673
type textarea "* @param exdays The number of days until the cookie expires. */"
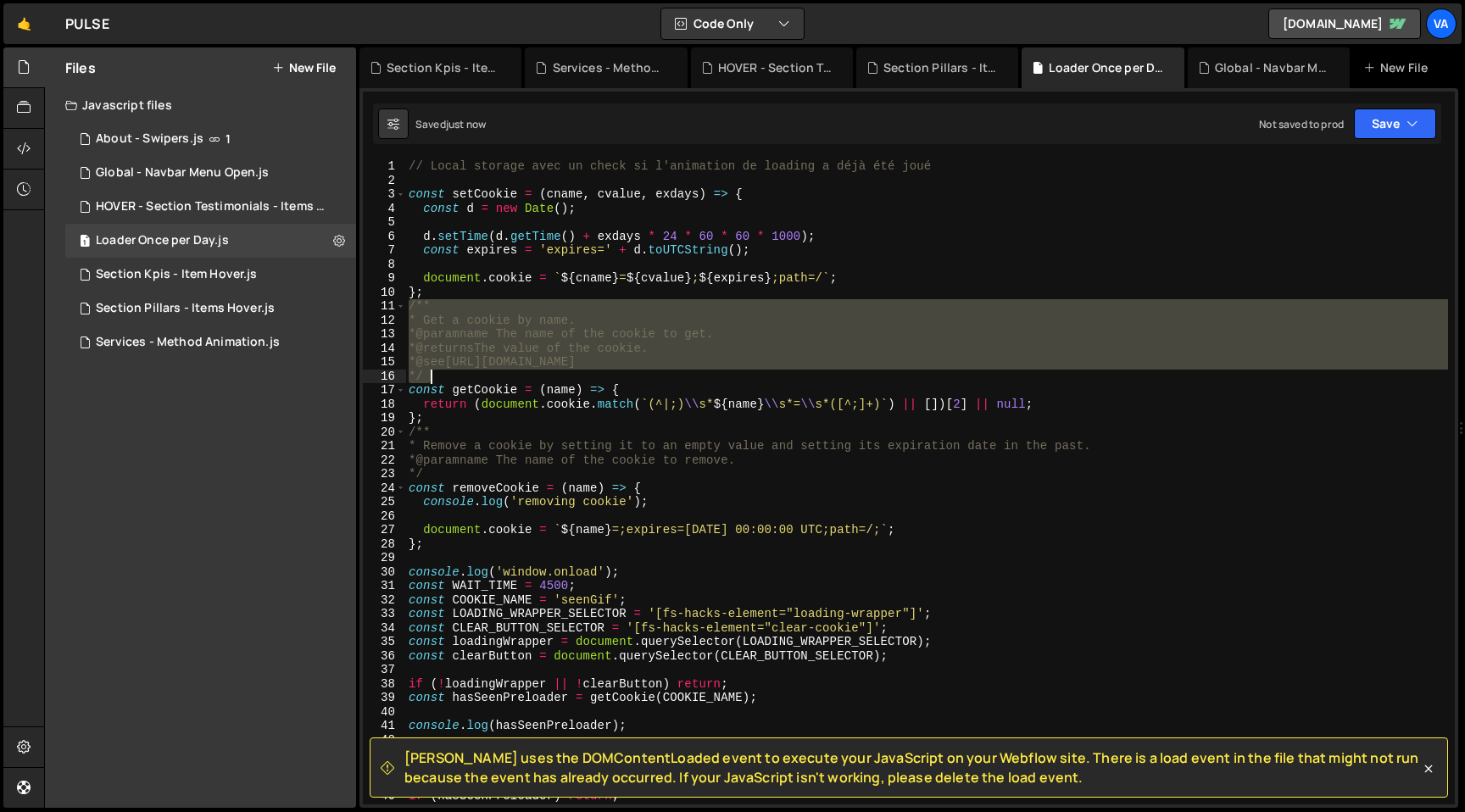
drag, startPoint x: 410, startPoint y: 307, endPoint x: 510, endPoint y: 374, distance: 120.4
click at [510, 374] on div "// Local storage avec un check si l'animation de loading a déjà été joué const …" at bounding box center [926, 496] width 1042 height 673
type textarea "* @see [URL][DOMAIN_NAME] */"
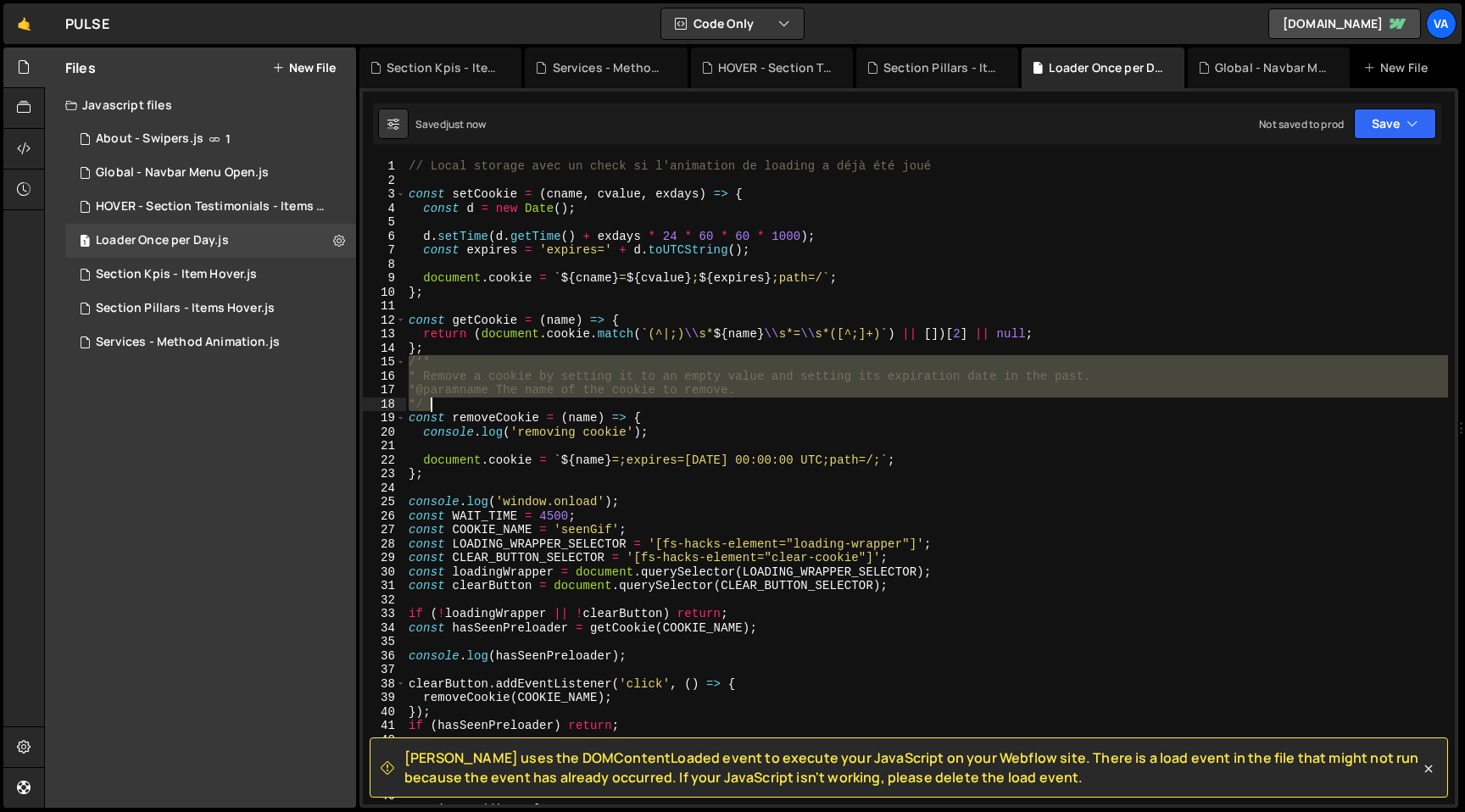
drag, startPoint x: 409, startPoint y: 364, endPoint x: 498, endPoint y: 404, distance: 97.6
click at [498, 404] on div "// Local storage avec un check si l'animation de loading a déjà été joué const …" at bounding box center [926, 496] width 1042 height 673
type textarea "* @param name The name of the cookie to remove. */"
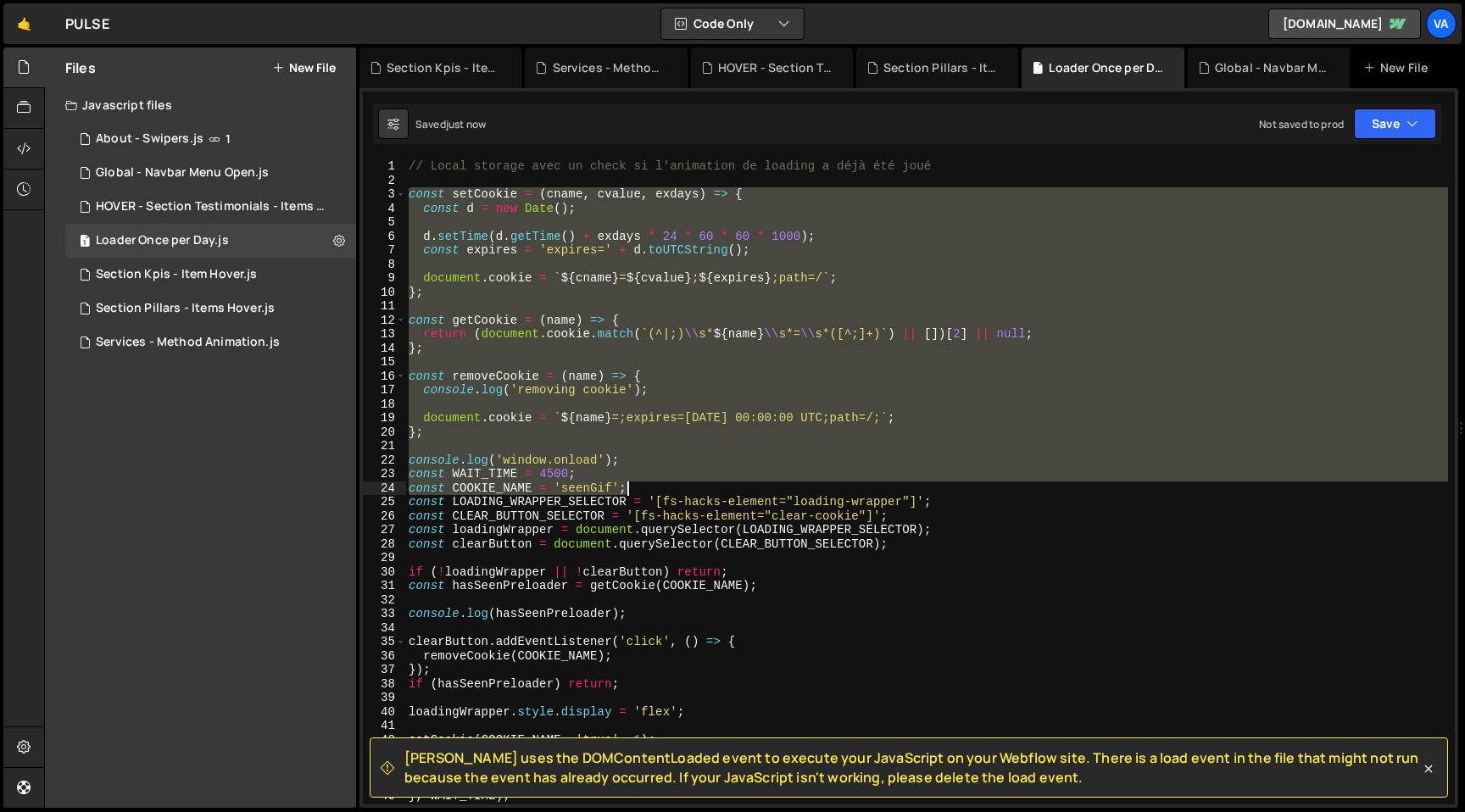
scroll to position [299, 0]
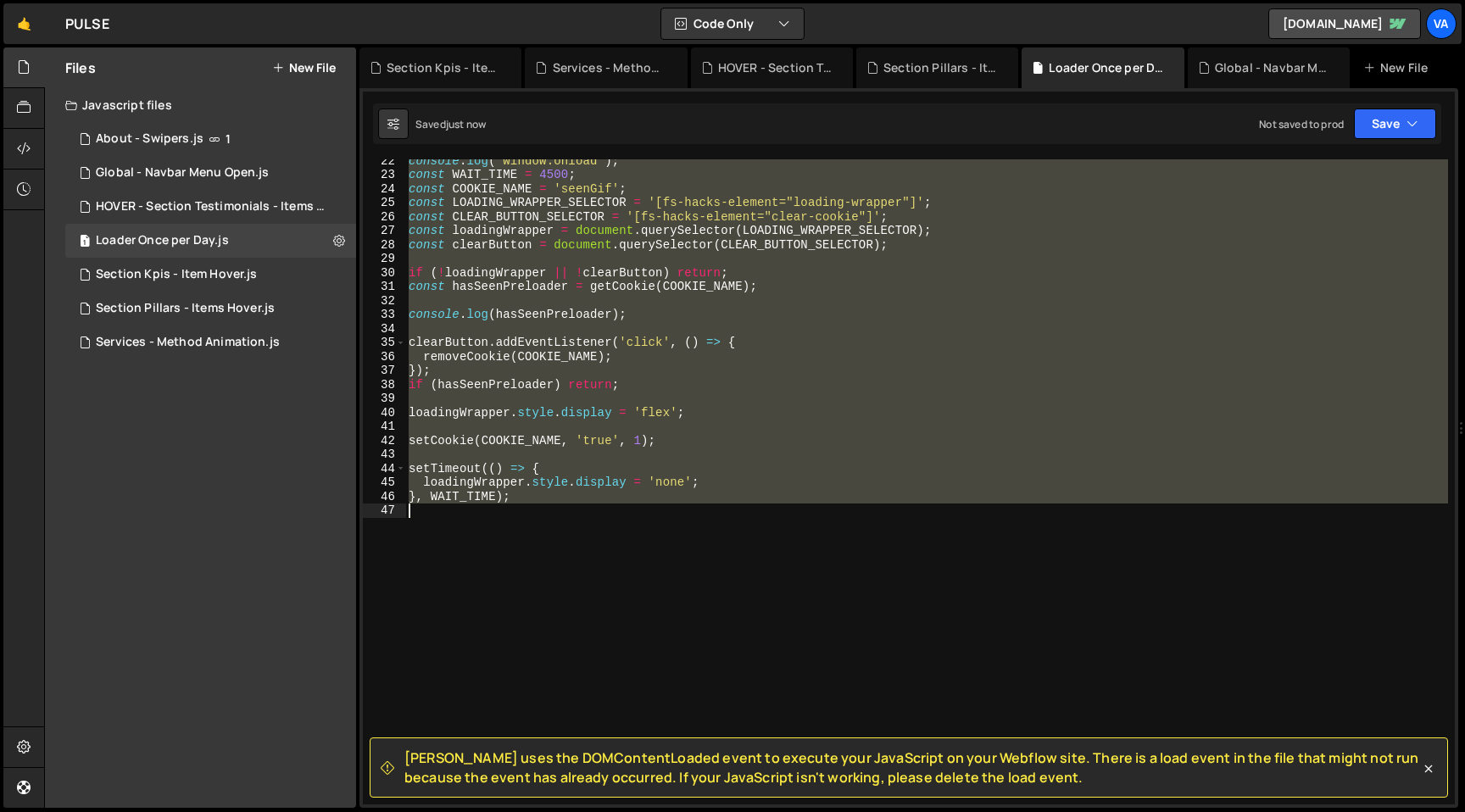
drag, startPoint x: 409, startPoint y: 194, endPoint x: 758, endPoint y: 558, distance: 504.3
click at [758, 558] on div "console . log ( 'window.onload' ) ; const WAIT_TIME = 4500 ; const COOKIE_NAME …" at bounding box center [926, 489] width 1042 height 673
type textarea "}, WAIT_TIME);"
